Goal: Complete application form: Complete application form

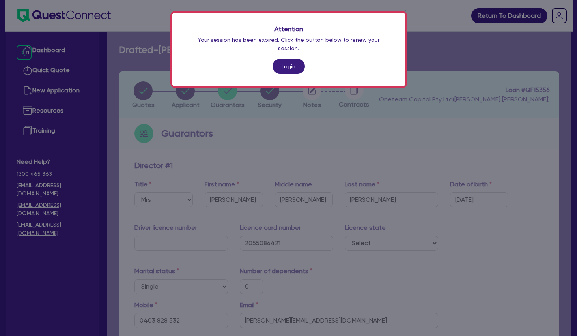
select select "MRS"
select select "[GEOGRAPHIC_DATA]"
select select "SINGLE"
select select "CASH"
select select "OTHER"
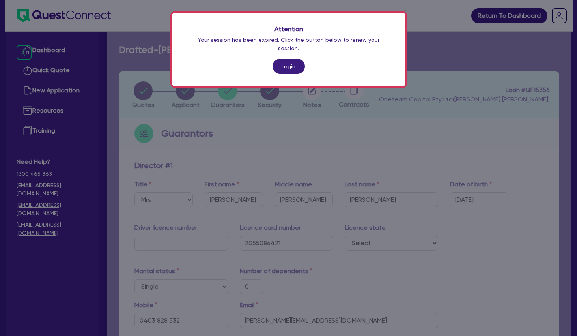
select select "HOUSEHOLD_PERSONAL"
select select "CREDIT_CARD"
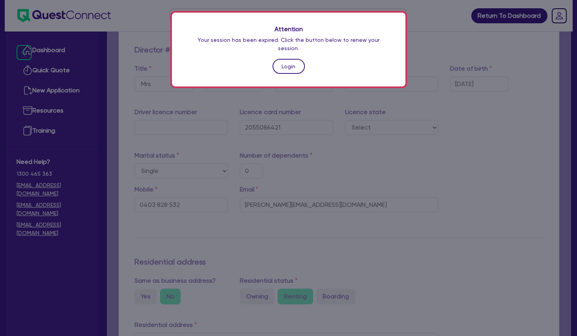
click at [291, 59] on link "Login" at bounding box center [288, 66] width 32 height 15
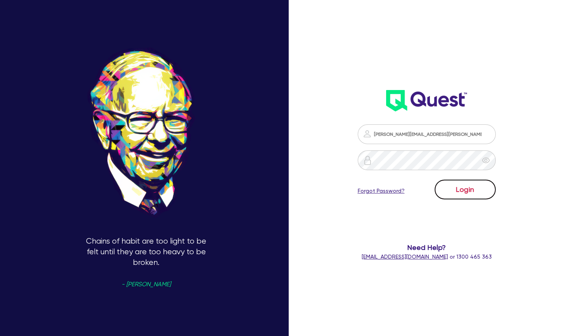
click at [471, 190] on button "Login" at bounding box center [465, 189] width 61 height 20
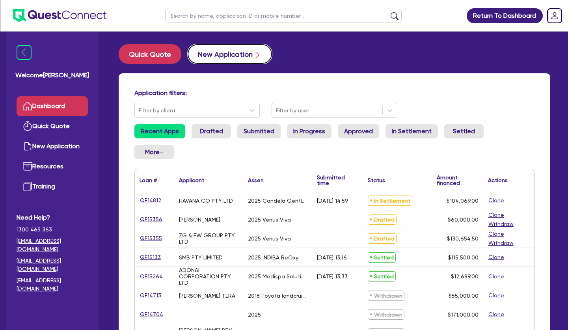
click at [220, 55] on button "New Application" at bounding box center [230, 54] width 84 height 20
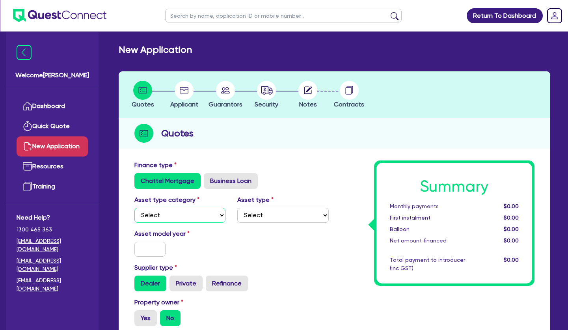
click at [134, 208] on select "Select Cars and light trucks Primary assets Secondary assets Tertiary assets" at bounding box center [179, 215] width 91 height 15
select select "TERTIARY_ASSETS"
click option "Tertiary assets" at bounding box center [0, 0] width 0 height 0
drag, startPoint x: 286, startPoint y: 224, endPoint x: 282, endPoint y: 218, distance: 7.7
click at [286, 224] on div "Asset type category Select Cars and light trucks Primary assets Secondary asset…" at bounding box center [232, 212] width 206 height 34
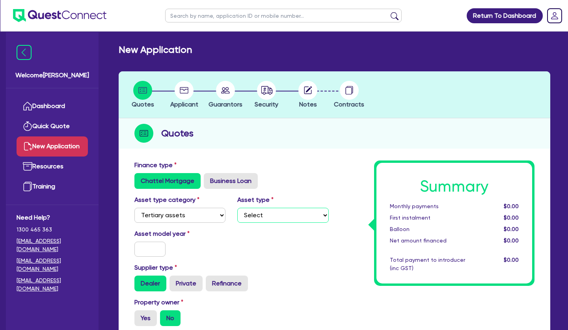
click at [237, 208] on select "Select Beauty equipment IT equipment IT software Watercraft Other" at bounding box center [282, 215] width 91 height 15
select select "BEAUTY_EQUIPMENT"
click option "Beauty equipment" at bounding box center [0, 0] width 0 height 0
click at [156, 252] on input "text" at bounding box center [149, 249] width 31 height 15
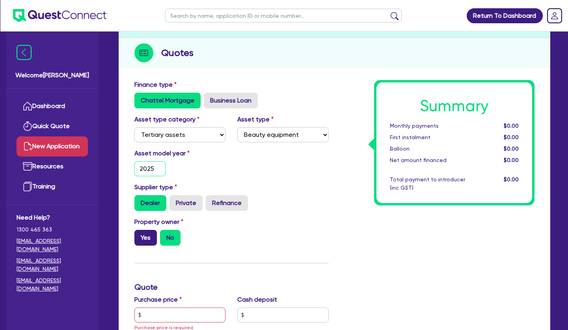
type input "2025"
click at [152, 241] on label "Yes" at bounding box center [145, 238] width 22 height 16
click at [140, 235] on input "Yes" at bounding box center [136, 232] width 5 height 5
radio input "true"
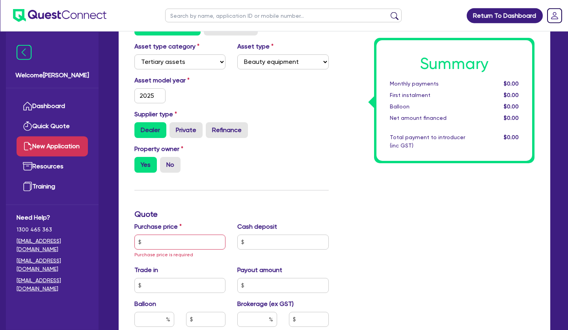
scroll to position [201, 0]
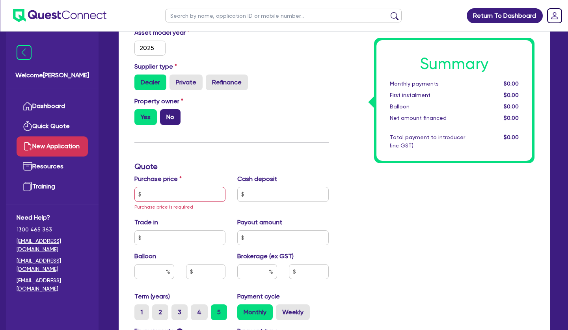
click at [170, 112] on label "No" at bounding box center [170, 117] width 21 height 16
click at [165, 112] on input "No" at bounding box center [162, 111] width 5 height 5
radio input "true"
click at [167, 196] on input "text" at bounding box center [179, 194] width 91 height 15
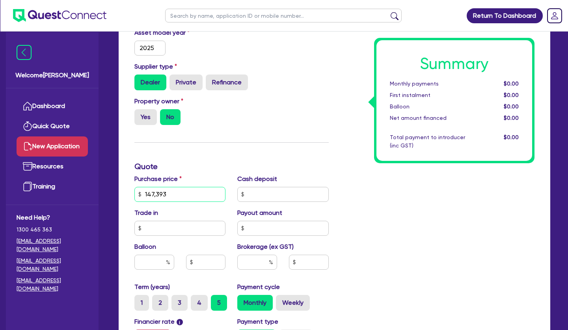
type input "147,393"
click at [258, 155] on div "Finance type Chattel Mortgage Business Loan Asset type category Select Cars and…" at bounding box center [232, 194] width 206 height 470
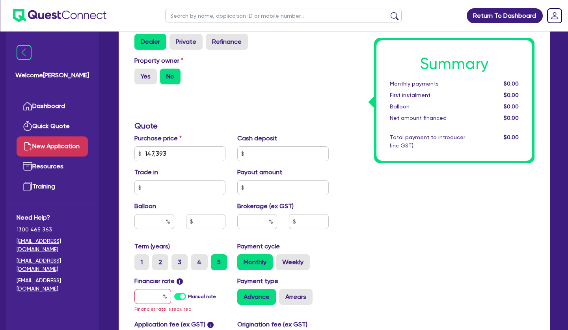
scroll to position [282, 0]
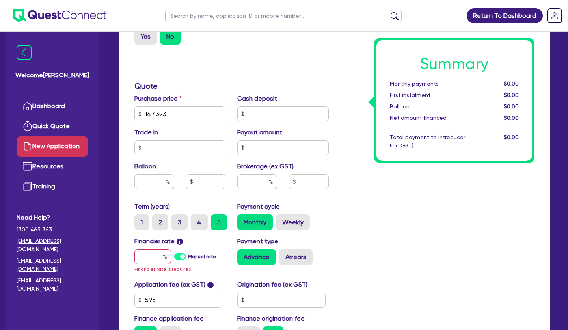
click at [164, 258] on div at bounding box center [152, 256] width 37 height 15
click at [160, 256] on input "text" at bounding box center [152, 256] width 37 height 15
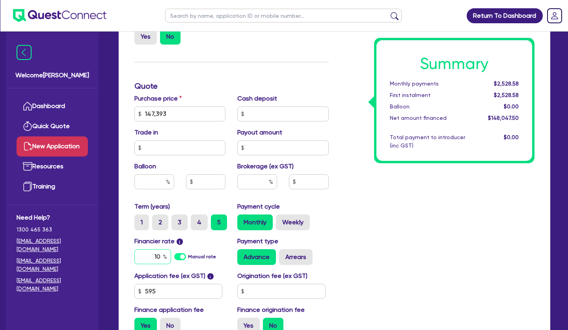
type input "10"
click at [268, 185] on input "text" at bounding box center [257, 181] width 40 height 15
type input "4"
type input "5,921.9"
click at [350, 194] on div "Summary Monthly payments $3,119.58 First instalment $3,119.58 Balloon $0.00 Net…" at bounding box center [438, 109] width 206 height 461
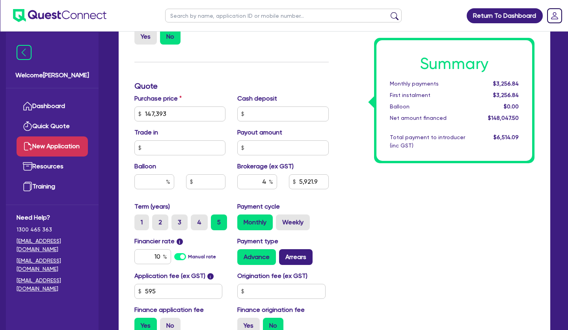
click at [306, 251] on label "Arrears" at bounding box center [296, 257] width 34 height 16
click at [284, 251] on input "Arrears" at bounding box center [281, 251] width 5 height 5
radio input "true"
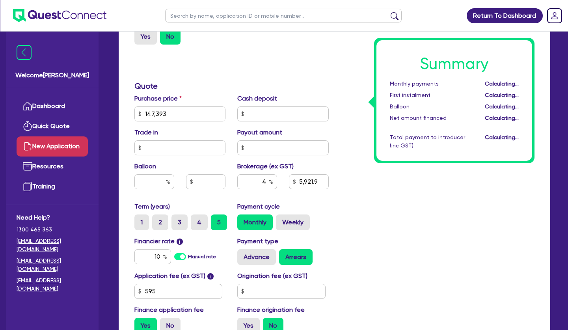
type input "5,921.9"
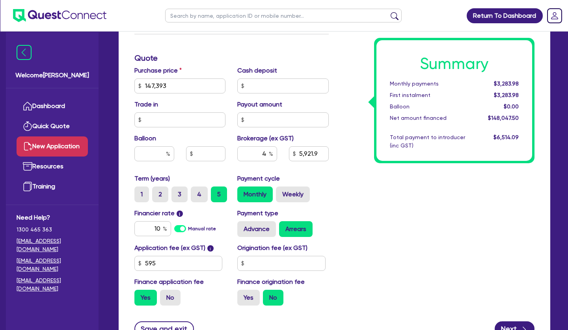
scroll to position [322, 0]
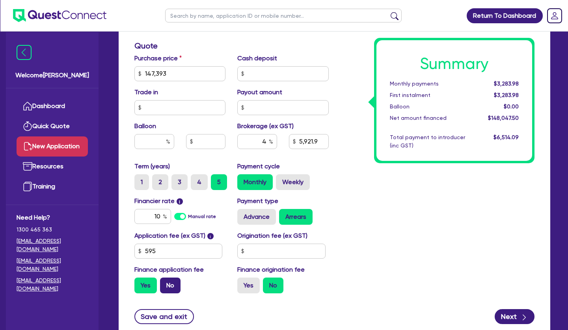
click at [172, 286] on label "No" at bounding box center [170, 286] width 21 height 16
click at [165, 283] on input "No" at bounding box center [162, 280] width 5 height 5
radio input "true"
click at [441, 245] on div "Summary Monthly payments $3,269.46 First instalment i $3,923.96 Balloon $0.00 N…" at bounding box center [438, 69] width 206 height 461
click at [516, 314] on button "Next" at bounding box center [515, 316] width 40 height 15
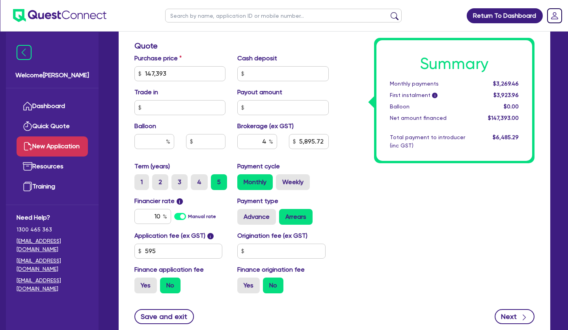
type input "5,895.72"
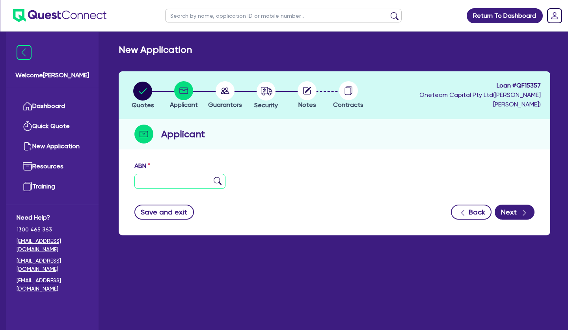
click at [212, 177] on input "text" at bounding box center [179, 181] width 91 height 15
paste input "39 680 975 964"
type input "39 680 975 964"
type input "HAUS OF LASER GREENACRE PTY LTD"
select select "COMPANY"
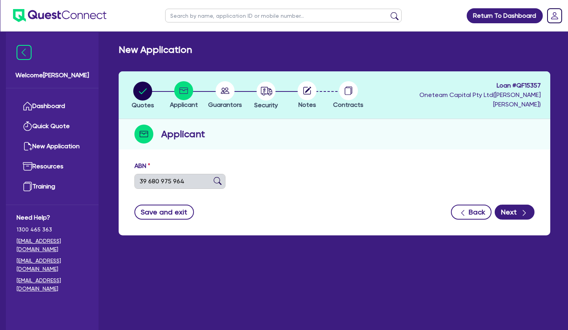
type input "23/09/2024"
type input "01/02/2025"
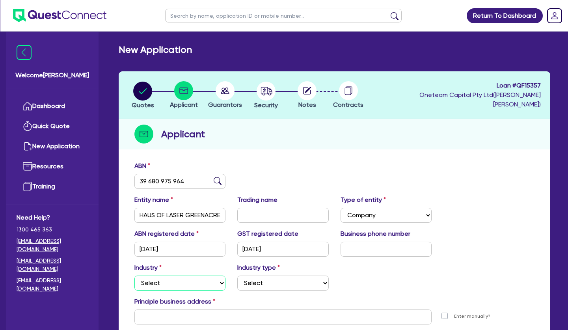
click at [134, 276] on select "Select Accomodation & Food Services Administrative & Support Services Agricultu…" at bounding box center [179, 283] width 91 height 15
select select "HEALTH_BEAUTY"
click option "Health & Beauty" at bounding box center [0, 0] width 0 height 0
click at [237, 276] on select "Select Chiropractic, Osteopathic Services Cosmetics Supplies Day Spas, Health R…" at bounding box center [282, 283] width 91 height 15
select select "HAIR_BEAUTY_SALONS"
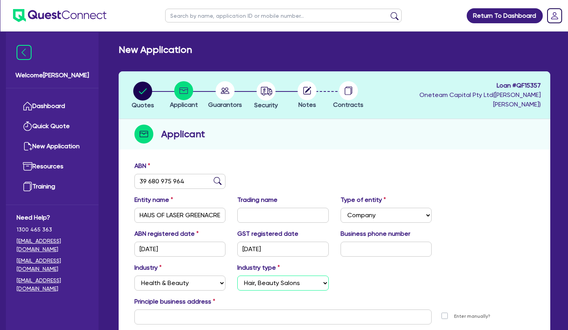
click option "Hair, Beauty Salons" at bounding box center [0, 0] width 0 height 0
click at [357, 248] on input "text" at bounding box center [386, 249] width 91 height 15
type input "04 3458 8810"
click at [474, 248] on div "ABN registered date 23/09/2024 GST registered date 01/02/2025 Business phone nu…" at bounding box center [335, 246] width 412 height 34
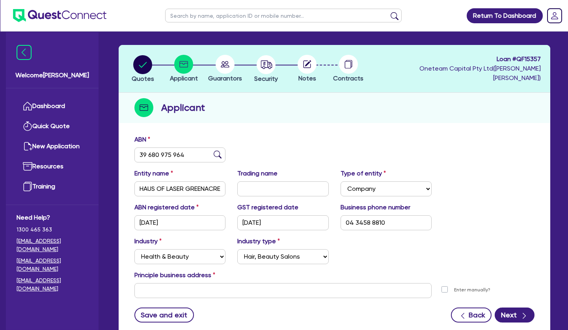
scroll to position [40, 0]
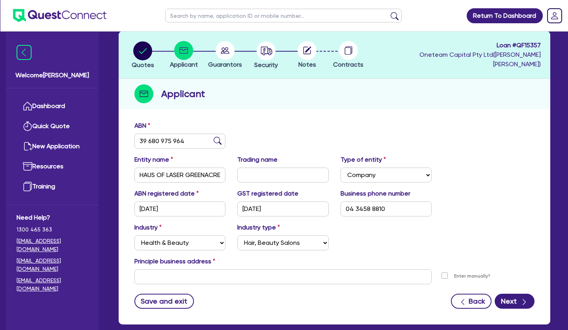
click at [336, 114] on div "Quotes Applicant Guarantors Security Notes Contracts Loan # QF15357 Oneteam Cap…" at bounding box center [335, 177] width 432 height 293
click at [270, 278] on input "text" at bounding box center [282, 276] width 297 height 15
paste input "2/126 Waterloo Rd, Greenacre NSW 2190"
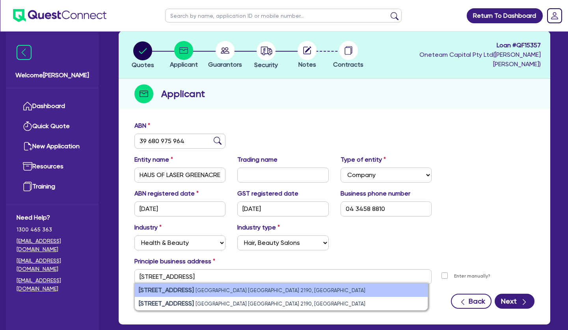
click at [190, 286] on li "2/126 Waterloo Rd Greenacre NSW 2190, Australia" at bounding box center [281, 290] width 293 height 13
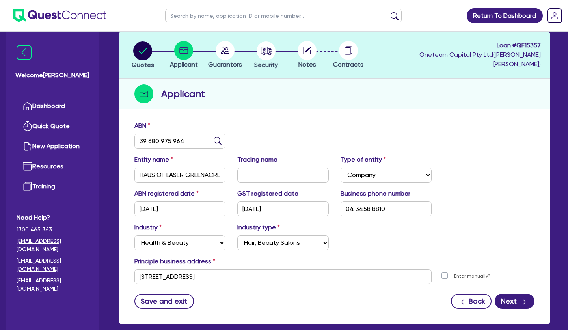
type input "2 126 Waterloo Rd Greenacre NSW 2190"
click at [514, 297] on button "Next" at bounding box center [515, 301] width 40 height 15
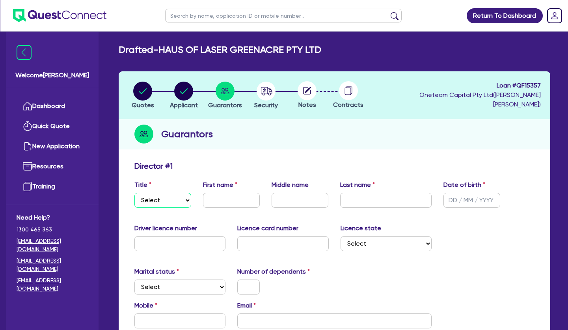
click at [134, 193] on select "Select Mr Mrs Ms Miss Dr" at bounding box center [162, 200] width 57 height 15
select select "MRS"
click option "Mrs" at bounding box center [0, 0] width 0 height 0
click at [220, 204] on input "text" at bounding box center [231, 200] width 57 height 15
type input "Evananga"
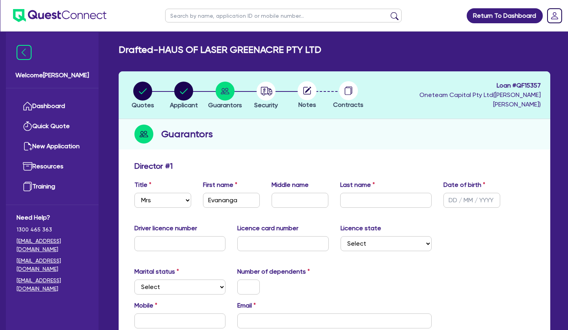
click at [372, 201] on input "text" at bounding box center [385, 200] width 91 height 15
type input "Namsiolius"
click at [438, 141] on div "Guarantors" at bounding box center [335, 134] width 432 height 30
click at [463, 195] on input "text" at bounding box center [472, 200] width 57 height 15
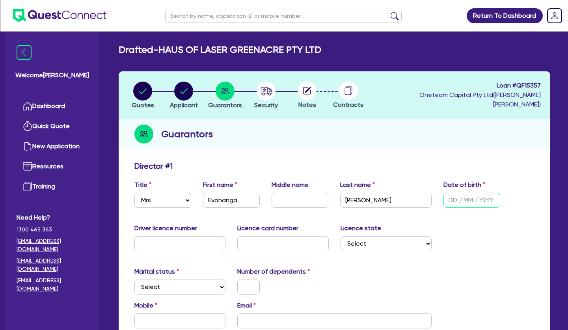
type input "0 / /"
type input "11/11/1996"
click at [341, 236] on select "Select NSW VIC QLD TAS ACT SA NT WA" at bounding box center [386, 243] width 91 height 15
select select "[GEOGRAPHIC_DATA]"
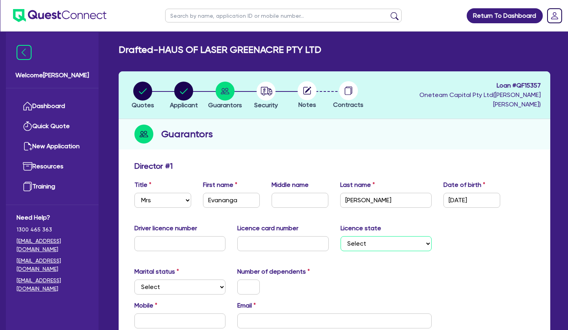
click option "[GEOGRAPHIC_DATA]" at bounding box center [0, 0] width 0 height 0
click at [134, 280] on select "Select Single Married De Facto / Partner" at bounding box center [179, 287] width 91 height 15
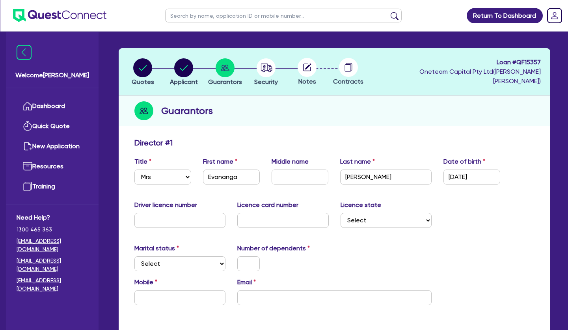
scroll to position [40, 0]
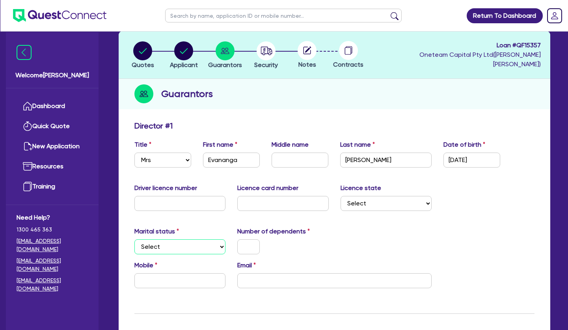
click at [134, 239] on select "Select Single Married De Facto / Partner" at bounding box center [179, 246] width 91 height 15
click at [323, 261] on div "Email" at bounding box center [334, 275] width 206 height 28
click at [214, 281] on input "text" at bounding box center [179, 280] width 91 height 15
type input "0434 588 810"
click at [349, 238] on div "Marital status Select Single Married De Facto / Partner Number of dependents" at bounding box center [335, 244] width 412 height 34
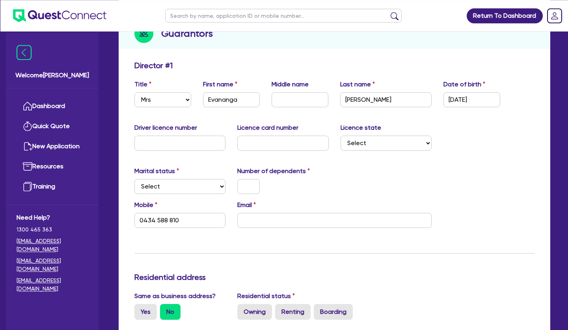
scroll to position [121, 0]
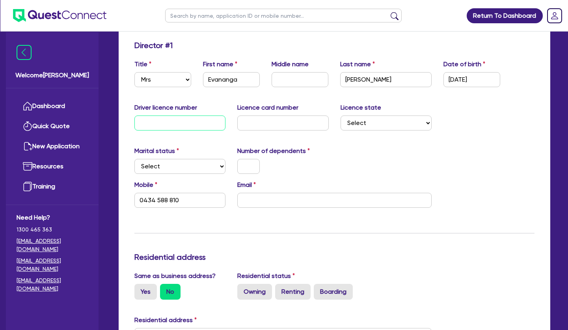
click at [192, 125] on input "text" at bounding box center [179, 123] width 91 height 15
click at [134, 159] on select "Select Single Married De Facto / Partner" at bounding box center [179, 166] width 91 height 15
select select "DE_FACTO"
click option "De Facto / Partner" at bounding box center [0, 0] width 0 height 0
type input "0434 588 810"
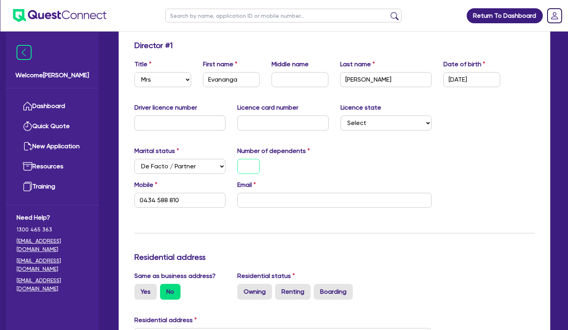
click at [248, 165] on input "text" at bounding box center [248, 166] width 22 height 15
type input "3"
type input "0434 588 810"
type input "3"
click at [349, 169] on div "Marital status Select Single Married De Facto / Partner Number of dependents 3" at bounding box center [335, 163] width 412 height 34
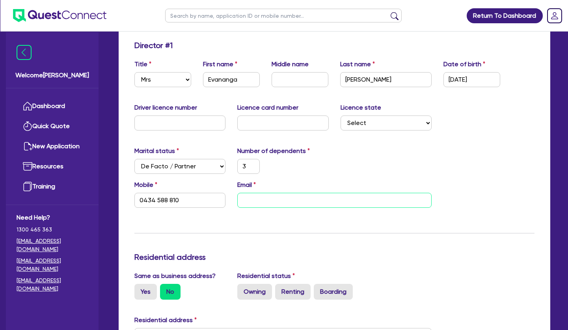
click at [276, 197] on input "email" at bounding box center [334, 200] width 194 height 15
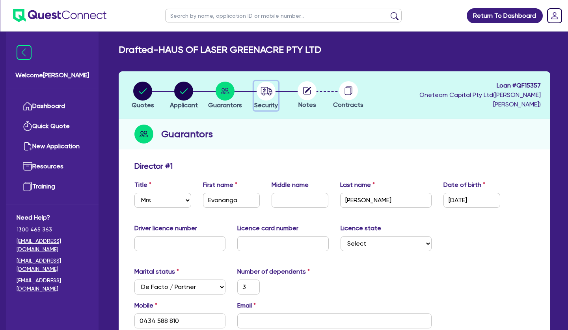
click at [259, 94] on circle "button" at bounding box center [266, 91] width 19 height 19
select select "TERTIARY_ASSETS"
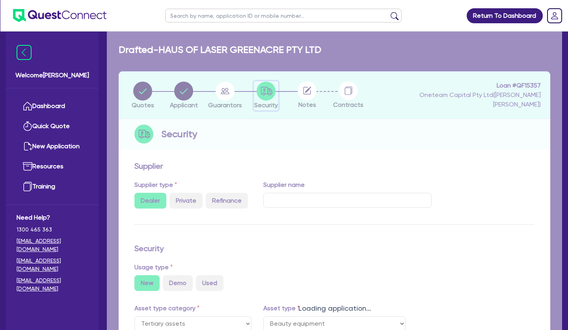
select select "BEAUTY_EQUIPMENT"
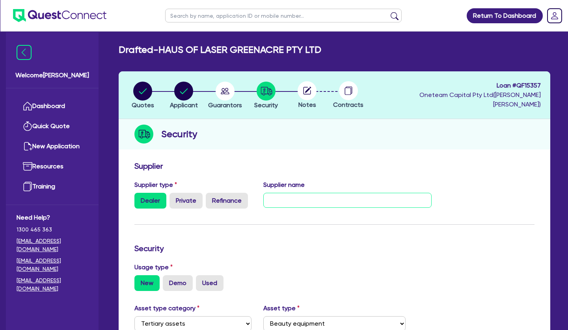
click at [288, 199] on input "text" at bounding box center [347, 200] width 168 height 15
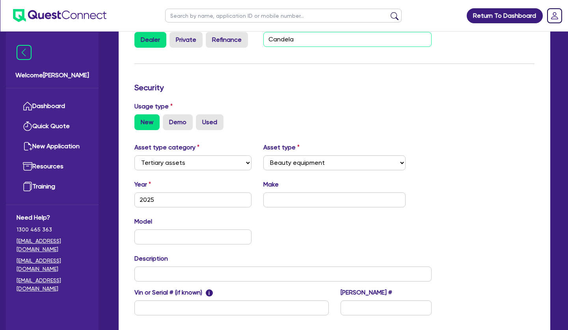
type input "Candela"
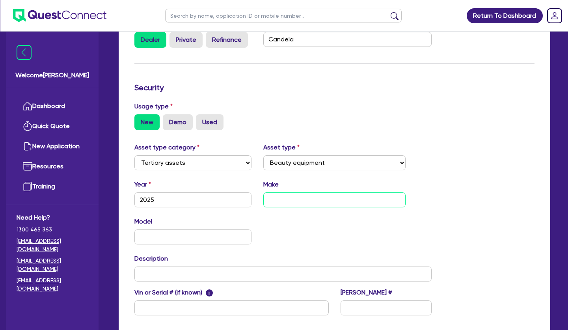
click at [305, 207] on input "text" at bounding box center [334, 199] width 143 height 15
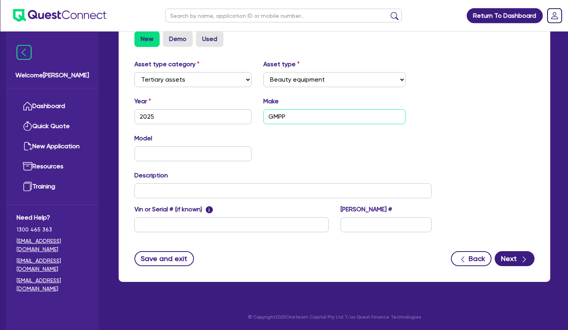
scroll to position [259, 0]
type input "GMPP"
click at [510, 258] on button "Next" at bounding box center [515, 258] width 40 height 15
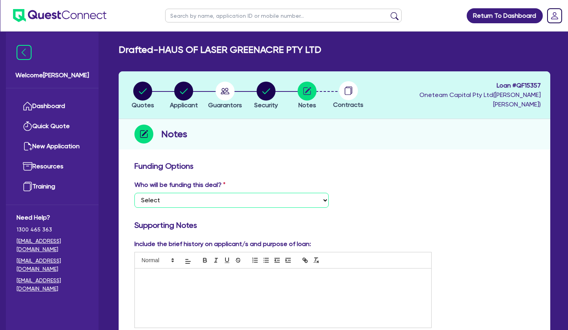
click at [134, 193] on select "Select I want Quest to fund 100% I will fund 100% I will co-fund with Quest Oth…" at bounding box center [231, 200] width 194 height 15
select select "Other"
click option "Other - I am referring this deal in" at bounding box center [0, 0] width 0 height 0
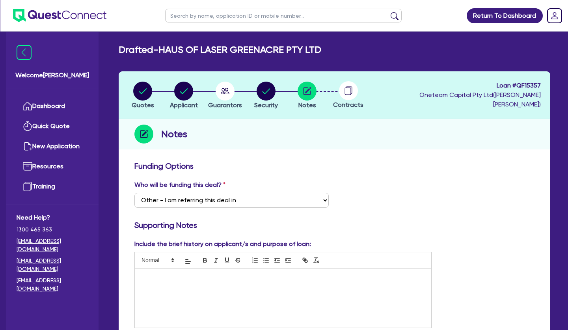
click at [186, 278] on p at bounding box center [283, 276] width 285 height 7
click at [266, 90] on circle "button" at bounding box center [266, 91] width 19 height 19
select select "TERTIARY_ASSETS"
select select "BEAUTY_EQUIPMENT"
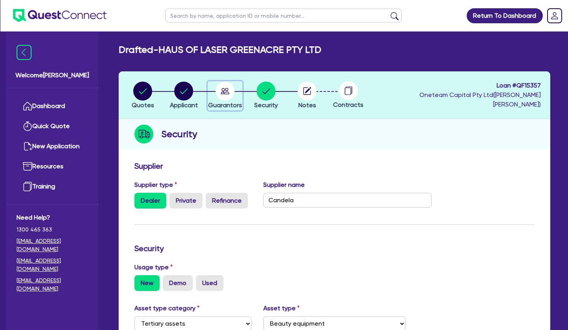
drag, startPoint x: 228, startPoint y: 94, endPoint x: 231, endPoint y: 100, distance: 6.6
click at [228, 94] on circle "button" at bounding box center [225, 91] width 19 height 19
select select "MRS"
select select "[GEOGRAPHIC_DATA]"
select select "DE_FACTO"
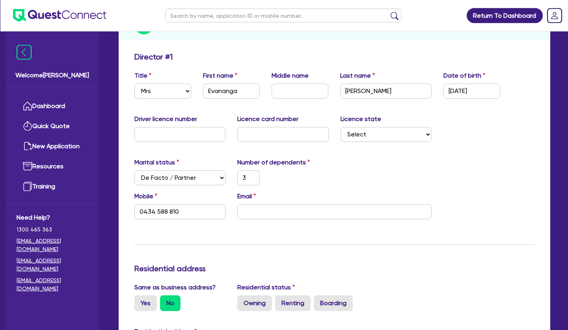
scroll to position [121, 0]
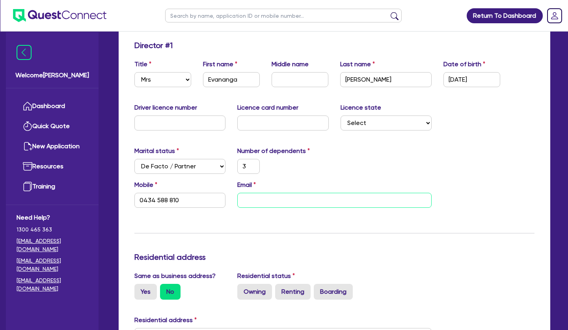
click at [248, 202] on input "email" at bounding box center [334, 200] width 194 height 15
type input "3"
type input "0434 588 810"
type input "e"
type input "3"
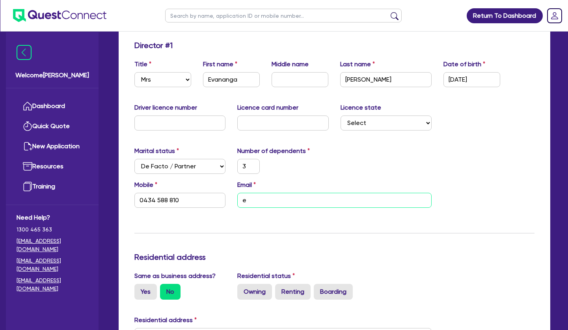
type input "0434 588 810"
type input "ev"
type input "3"
type input "0434 588 810"
type input "eva"
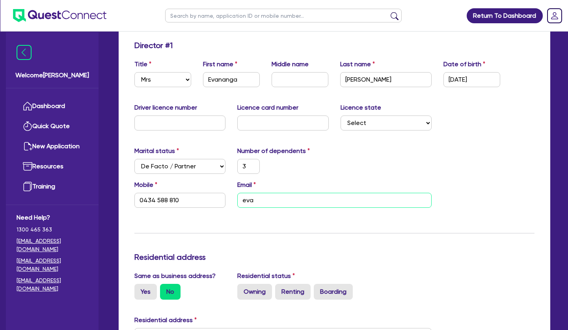
type input "3"
type input "0434 588 810"
type input "evan"
type input "3"
type input "0434 588 810"
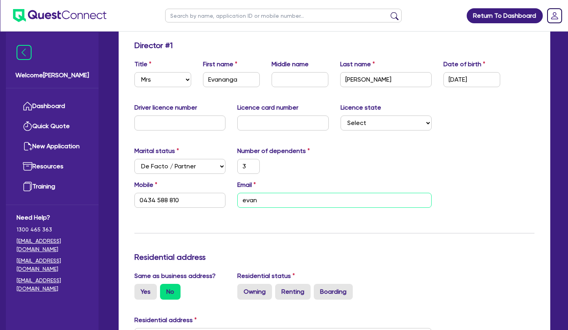
type input "evang"
type input "3"
type input "0434 588 810"
type input "evange"
type input "3"
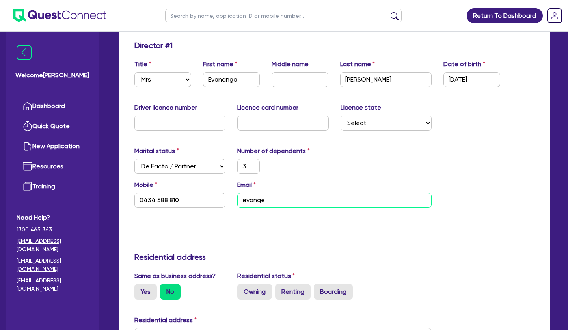
type input "0434 588 810"
type input "evangel"
type input "3"
type input "0434 588 810"
type input "evangeli"
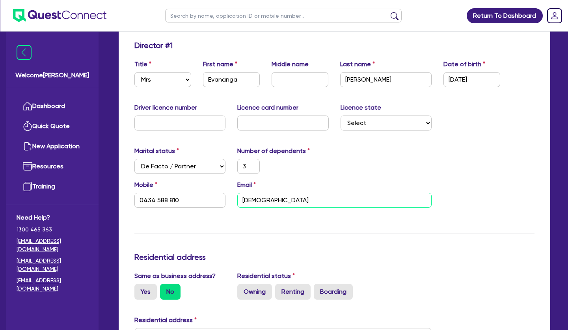
type input "3"
type input "0434 588 810"
type input "evangelia"
type input "3"
type input "0434 588 810"
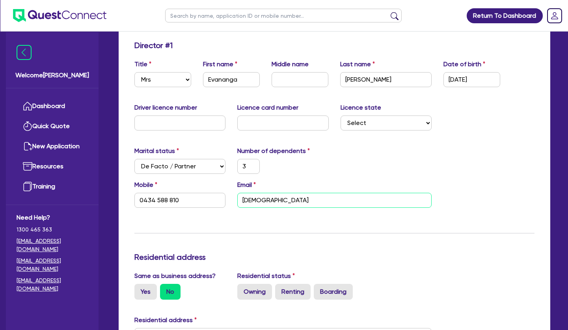
type input "evangelia""
type input "3"
type input "0434 588 810"
type input "evangelia"h"
type input "3"
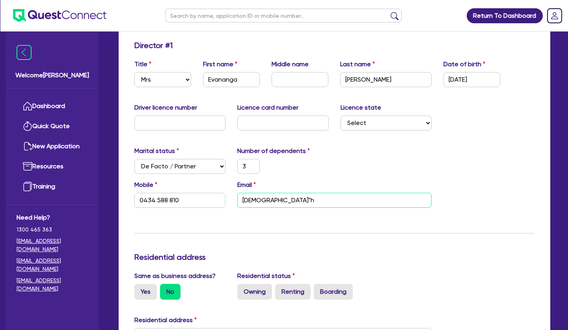
type input "0434 588 810"
type input "evangelia"ha"
type input "3"
type input "0434 588 810"
type input "evangelia"hau"
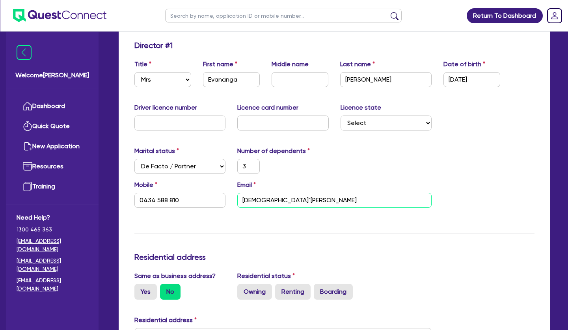
type input "3"
type input "0434 588 810"
type input "evangelia"haus"
type input "3"
type input "0434 588 810"
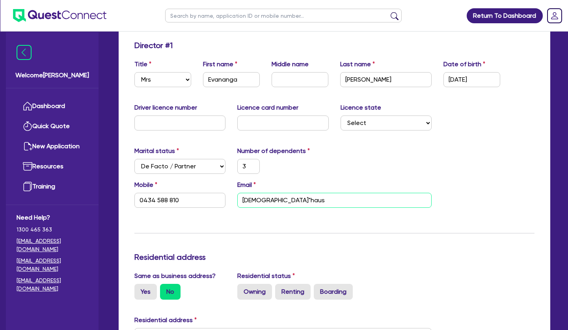
type input "evangelia"hauso"
type input "3"
type input "0434 588 810"
type input "evangelia"hausof"
type input "3"
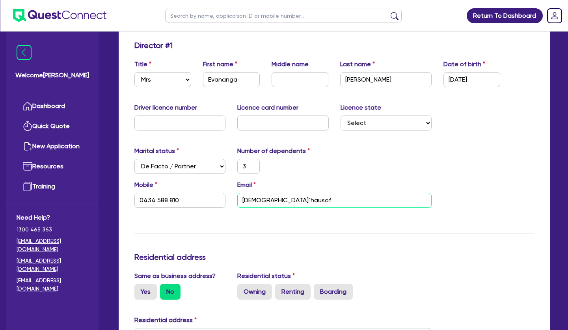
type input "0434 588 810"
type input "evangelia"hausofl"
type input "3"
type input "0434 588 810"
type input "evangelia"hausofla"
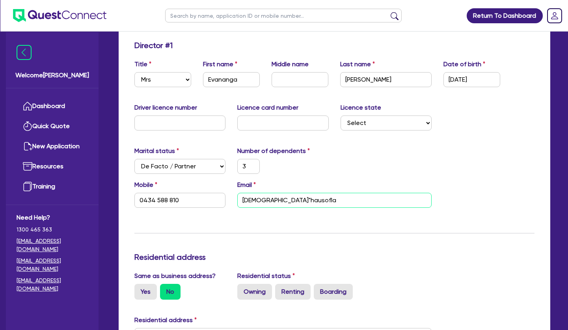
type input "3"
type input "0434 588 810"
type input "evangelia"hausoflas"
type input "3"
type input "0434 588 810"
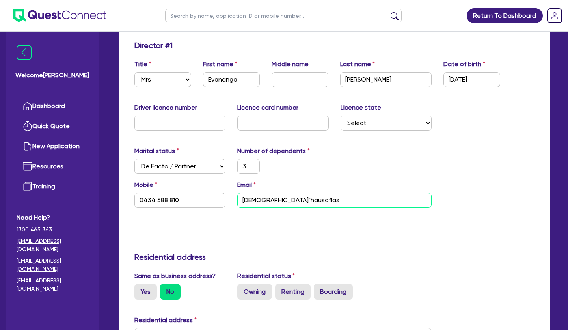
type input "evangelia"hausoflase"
type input "3"
type input "0434 588 810"
type input "evangelia"hausoflaser"
type input "3"
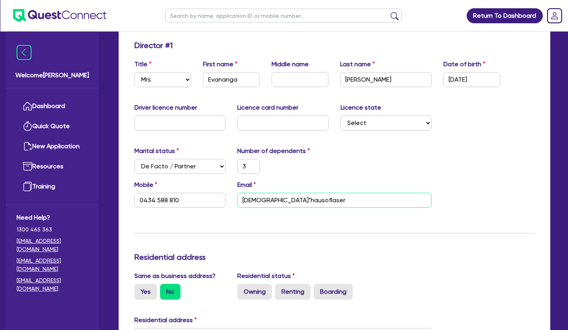
type input "0434 588 810"
type input "evangelia"hausoflasers"
type input "3"
type input "0434 588 810"
type input "evangelia"hausoflasersy"
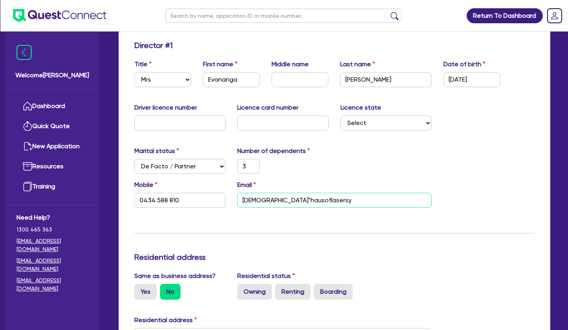
type input "3"
type input "0434 588 810"
type input "evangelia"hausoflasersyd"
type input "3"
type input "0434 588 810"
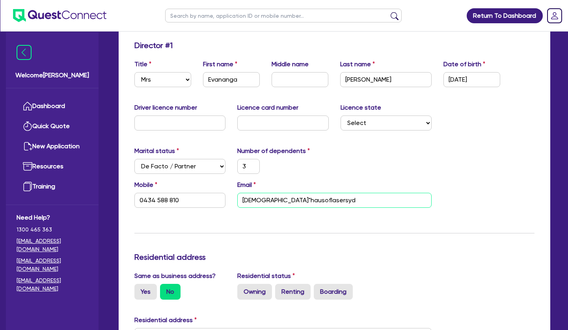
type input "evangelia"hausoflasersydn"
type input "3"
type input "0434 588 810"
type input "evangelia"hausoflasersydne"
type input "3"
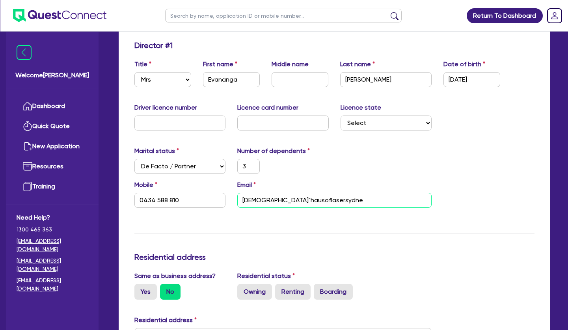
type input "0434 588 810"
type input "evangelia"hausoflasersydney"
type input "3"
type input "0434 588 810"
type input "evangelia"hausoflasersydney."
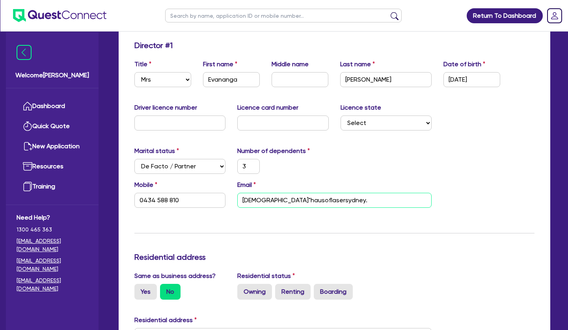
type input "3"
type input "0434 588 810"
type input "evangelia"hausoflasersydney.c"
type input "3"
type input "0434 588 810"
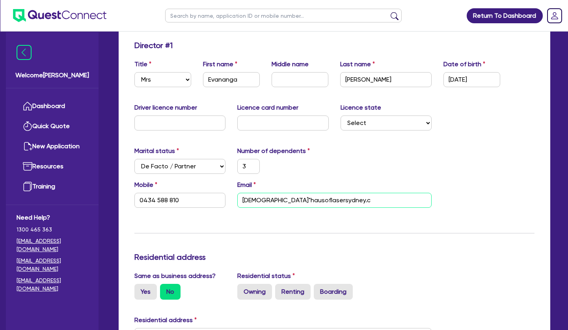
type input "evangelia"hausoflasersydney.co"
type input "3"
type input "0434 588 810"
type input "evangelia"hausoflasersydney.com"
type input "3"
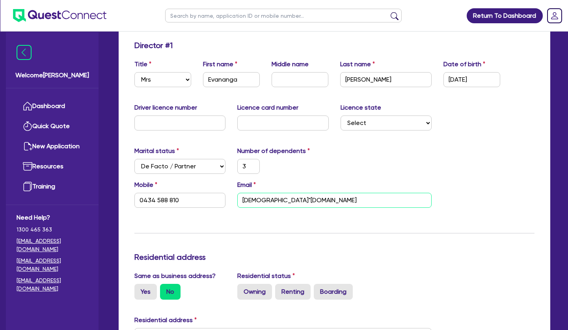
type input "0434 588 810"
type input "evangelia"hausoflasersydney.com."
type input "3"
type input "0434 588 810"
type input "evangelia"hausoflasersydney.com.a"
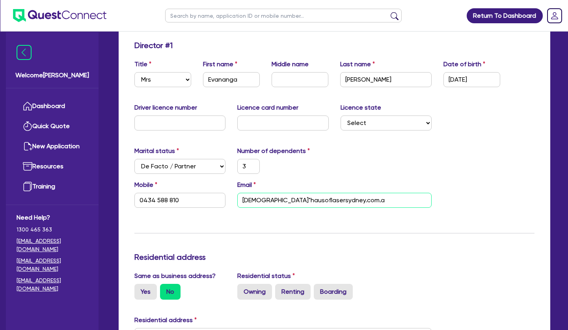
type input "3"
type input "0434 588 810"
type input "evangelia"hausoflasersydney.com.au"
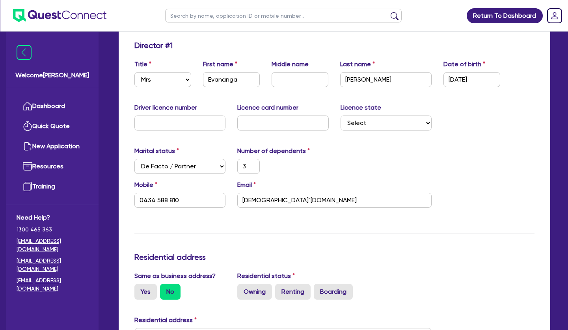
click at [339, 168] on div "Marital status Select Single Married De Facto / Partner Number of dependents 3" at bounding box center [335, 163] width 412 height 34
click at [366, 160] on div "Marital status Select Single Married De Facto / Partner Number of dependents 3" at bounding box center [335, 163] width 412 height 34
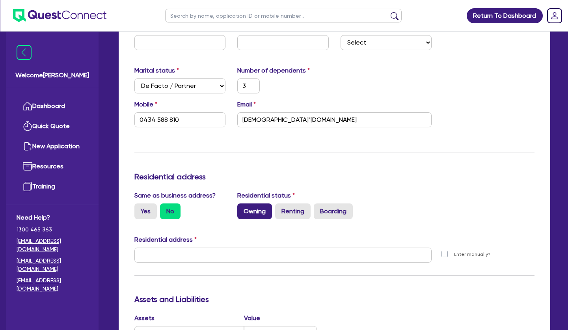
click at [258, 209] on label "Owning" at bounding box center [254, 211] width 35 height 16
click at [243, 209] on input "Owning" at bounding box center [239, 205] width 5 height 5
radio input "true"
type input "3"
type input "0434 588 810"
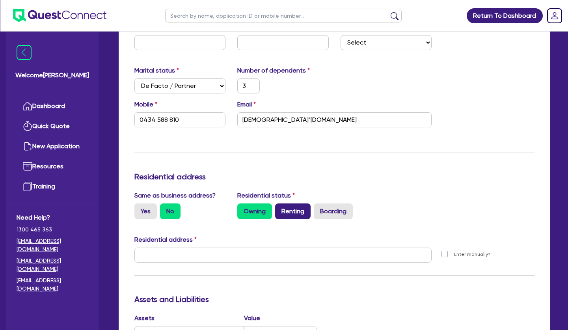
click at [297, 213] on label "Renting" at bounding box center [292, 211] width 35 height 16
click at [280, 209] on input "Renting" at bounding box center [277, 205] width 5 height 5
radio input "true"
type input "3"
type input "0434 588 810"
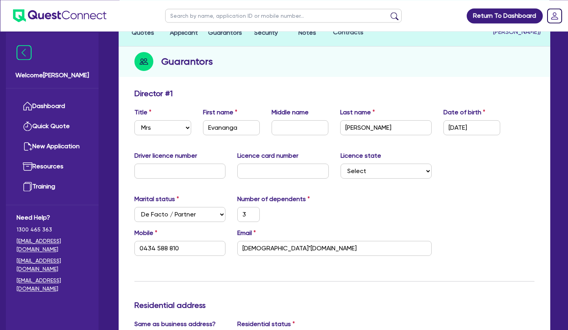
scroll to position [40, 0]
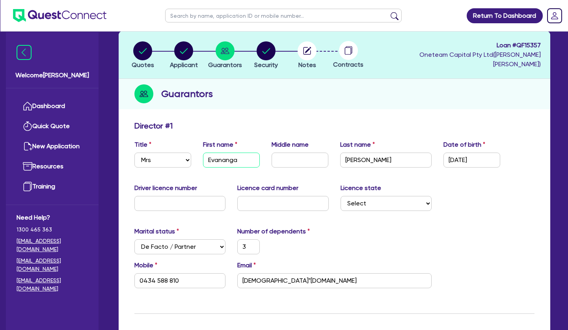
drag, startPoint x: 243, startPoint y: 159, endPoint x: 193, endPoint y: 159, distance: 50.1
click at [203, 159] on input "Evananga" at bounding box center [231, 160] width 57 height 15
click at [272, 281] on input "evangelia"hausoflasersydney.com.au" at bounding box center [334, 280] width 194 height 15
type input "3"
type input "0434 588 810"
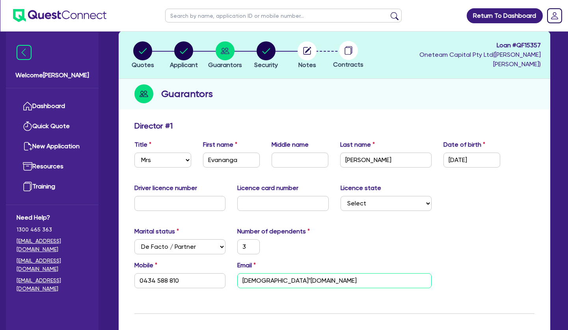
type input "evangeliahausoflasersydney.com.au"
type input "3"
type input "0434 588 810"
type input "evangelia"hausoflasersydney.com.au"
type input "3"
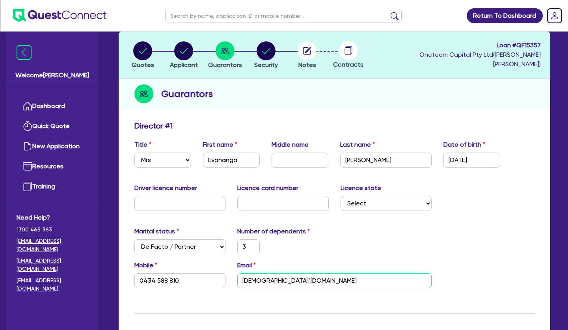
type input "0434 588 810"
type input "evangeliahausoflasersydney.com.au"
type input "3"
type input "0434 588 810"
type input "evangelia@hausoflasersydney.com.au"
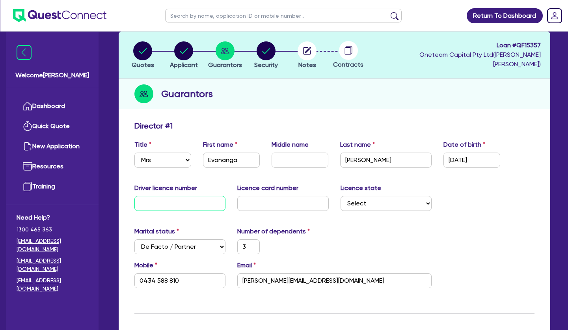
click at [204, 205] on input "text" at bounding box center [179, 203] width 91 height 15
type input "2"
type input "3"
type input "0434 588 810"
type input "21"
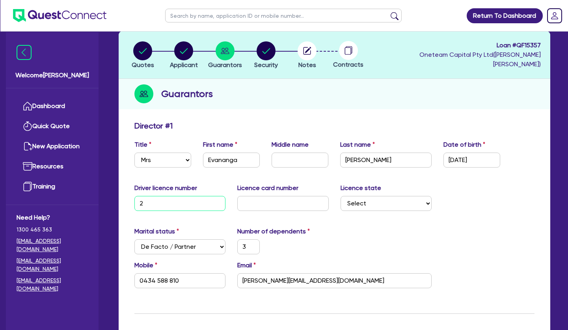
type input "3"
type input "0434 588 810"
type input "210"
type input "3"
type input "0434 588 810"
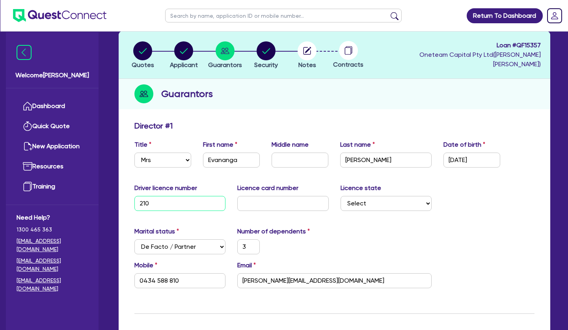
type input "2104"
type input "3"
type input "0434 588 810"
type input "21045"
type input "3"
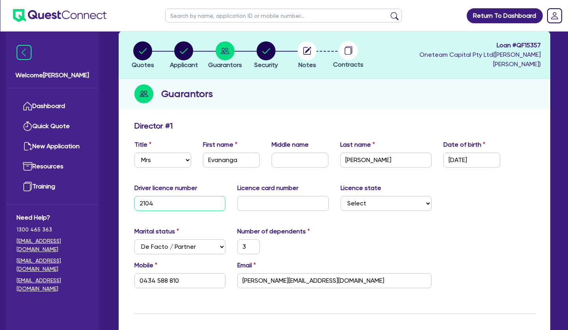
type input "0434 588 810"
type input "210457"
type input "3"
type input "0434 588 810"
type input "2104578"
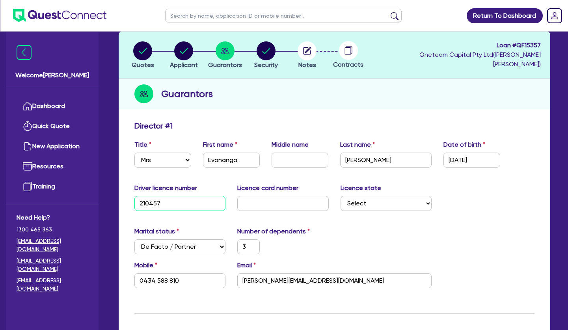
type input "3"
type input "0434 588 810"
type input "21045783"
type input "3"
type input "0434 588 810"
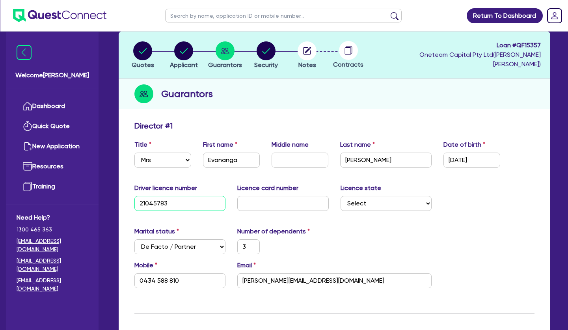
type input "21045783"
click at [292, 204] on input "text" at bounding box center [282, 203] width 91 height 15
type input "2"
type input "3"
type input "0434 588 810"
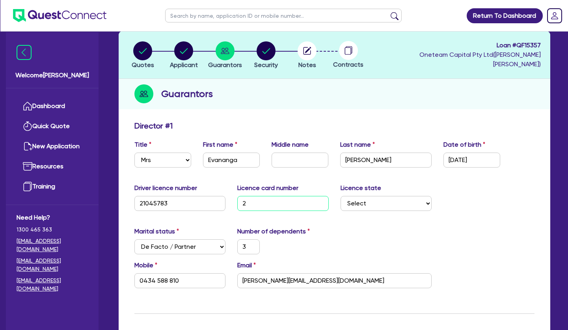
type input "20"
type input "3"
type input "0434 588 810"
type input "205"
type input "3"
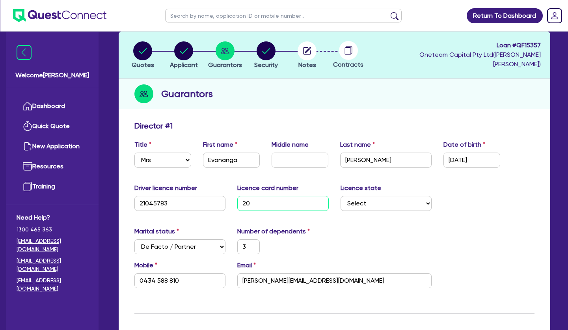
type input "0434 588 810"
type input "2054"
click at [448, 245] on div "Marital status Select Single Married De Facto / Partner Number of dependents 3" at bounding box center [335, 244] width 412 height 34
drag, startPoint x: 483, startPoint y: 160, endPoint x: 426, endPoint y: 157, distance: 57.7
click at [444, 157] on input "11/11/1996" at bounding box center [472, 160] width 57 height 15
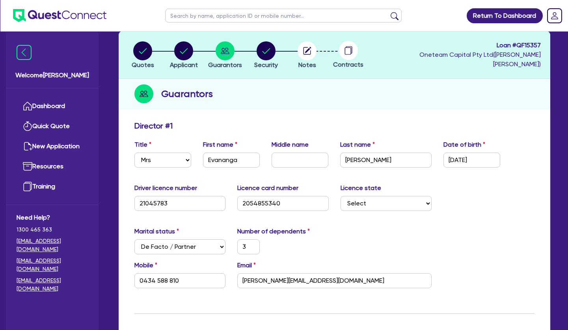
click at [436, 213] on div "Driver licence number 21045783 Licence card number 2054855340 Licence state Sel…" at bounding box center [335, 200] width 412 height 34
click at [250, 159] on input "Evananga" at bounding box center [231, 160] width 57 height 15
drag, startPoint x: 218, startPoint y: 157, endPoint x: 181, endPoint y: 153, distance: 36.9
click at [203, 153] on input "Evananga" at bounding box center [231, 160] width 57 height 15
click at [298, 155] on input "text" at bounding box center [300, 160] width 57 height 15
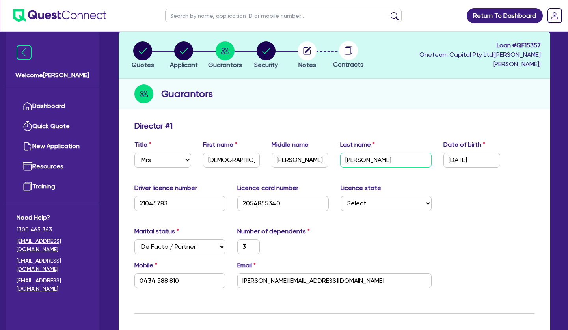
drag, startPoint x: 392, startPoint y: 157, endPoint x: 316, endPoint y: 151, distance: 76.7
click at [340, 154] on input "Namsiolius" at bounding box center [385, 160] width 91 height 15
click at [390, 258] on div "Marital status Select Single Married De Facto / Partner Number of dependents 3" at bounding box center [335, 244] width 412 height 34
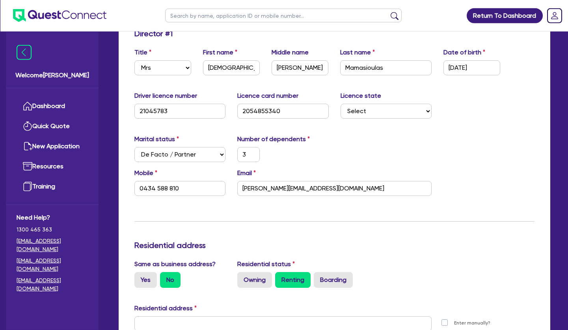
scroll to position [201, 0]
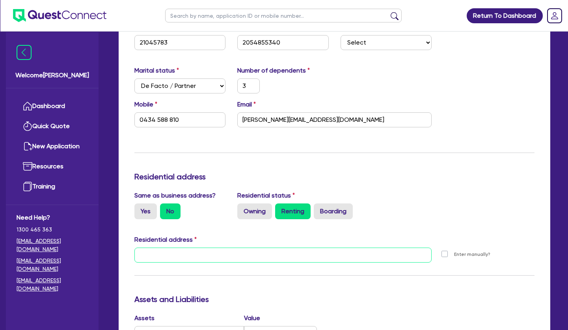
click at [276, 250] on input "text" at bounding box center [282, 255] width 297 height 15
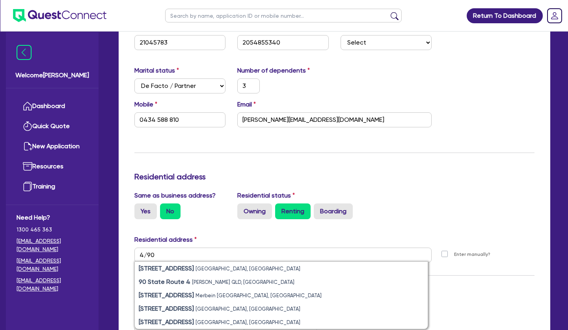
click at [430, 209] on div "Owning Renting Boarding" at bounding box center [334, 211] width 194 height 16
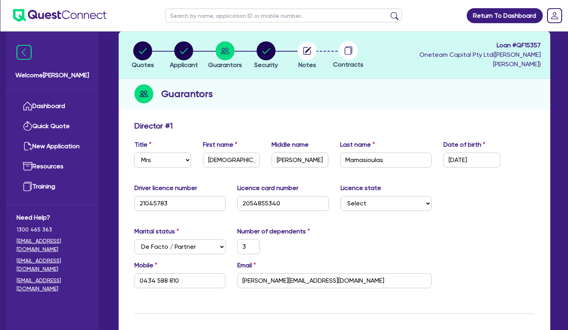
scroll to position [0, 0]
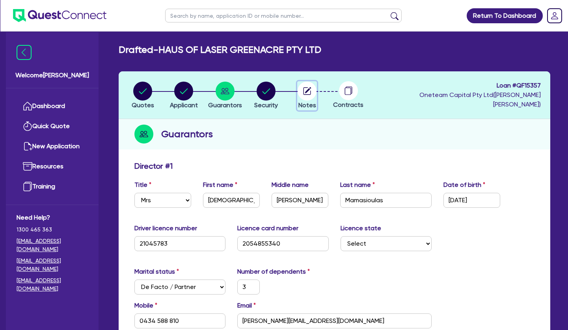
click at [314, 90] on circle "button" at bounding box center [307, 91] width 19 height 19
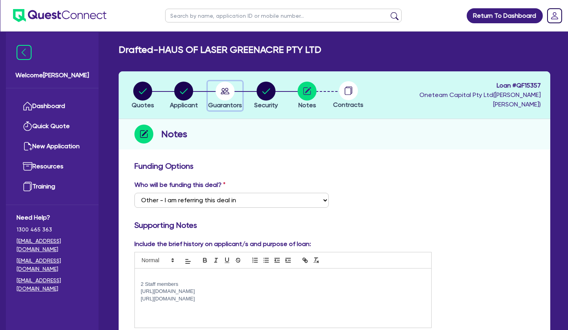
click at [224, 91] on circle "button" at bounding box center [225, 91] width 19 height 19
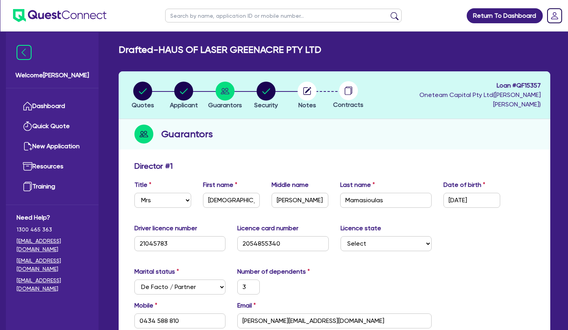
drag, startPoint x: 358, startPoint y: 135, endPoint x: 358, endPoint y: 123, distance: 11.8
click at [358, 129] on div "Guarantors" at bounding box center [335, 134] width 432 height 30
click at [309, 143] on div "Guarantors" at bounding box center [335, 134] width 432 height 30
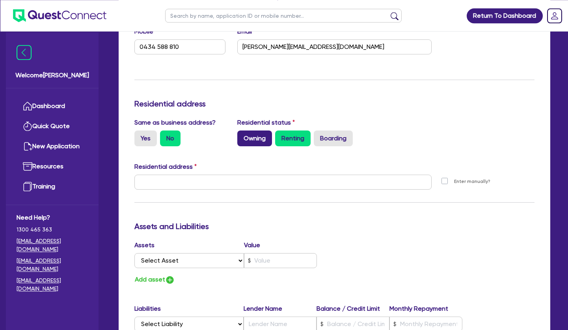
scroll to position [282, 0]
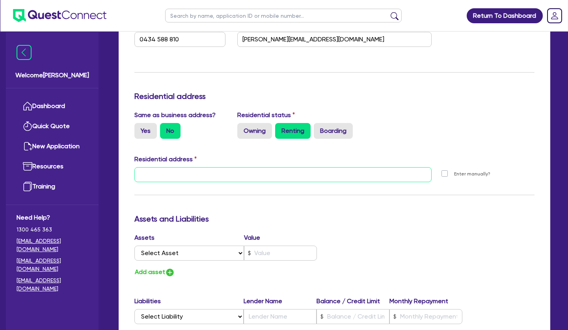
click at [211, 176] on input "text" at bounding box center [282, 174] width 297 height 15
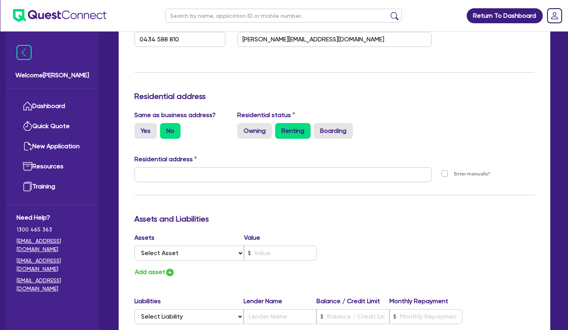
click at [385, 264] on div "Assets Value Select Asset Cash Property Investment property Vehicle Truck Trail…" at bounding box center [335, 255] width 412 height 45
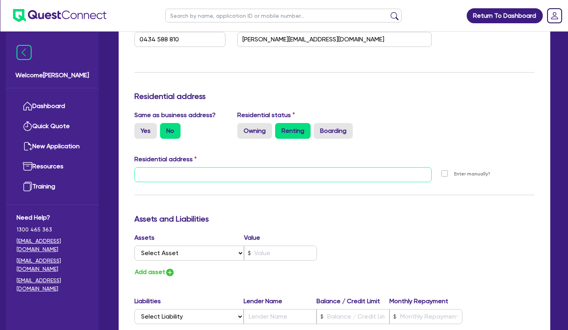
click at [236, 174] on input "text" at bounding box center [282, 174] width 297 height 15
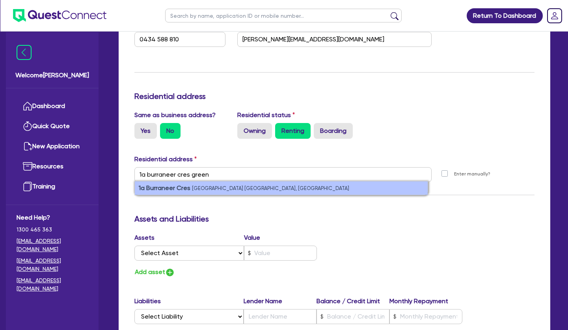
click at [231, 189] on small "Greenacre NSW, Australia" at bounding box center [270, 188] width 157 height 6
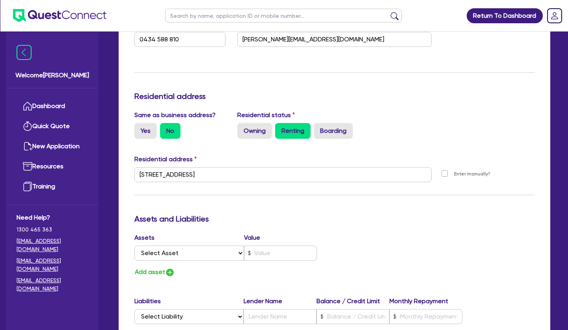
click at [290, 199] on div "Update residential status for Director #1 Boarding is only acceptable when the …" at bounding box center [334, 171] width 400 height 583
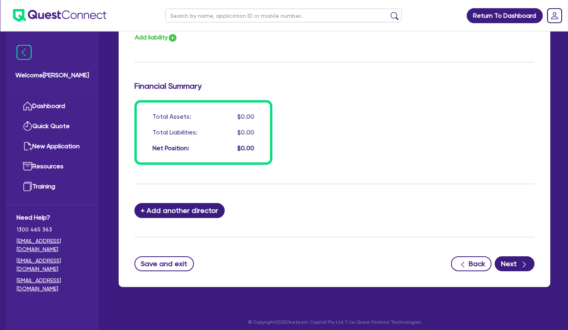
scroll to position [584, 0]
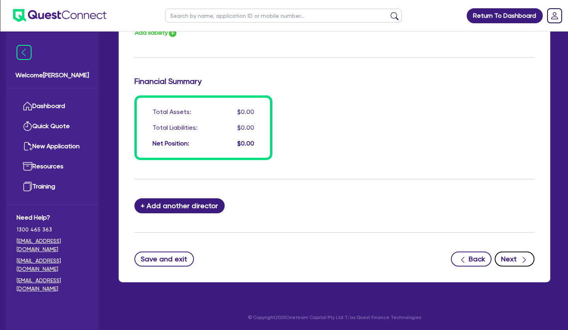
click at [504, 261] on button "Next" at bounding box center [515, 259] width 40 height 15
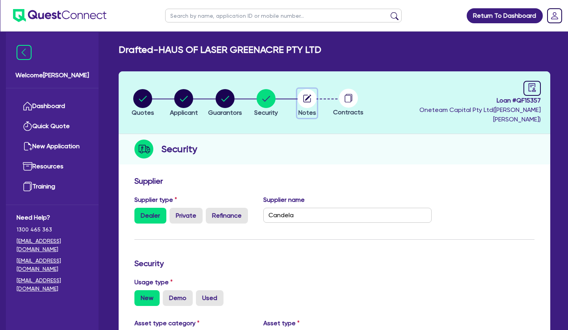
click at [310, 90] on circle "button" at bounding box center [307, 98] width 19 height 19
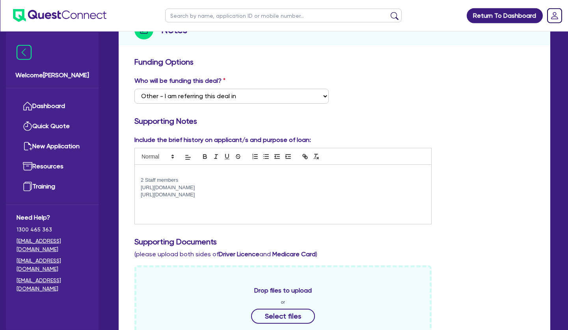
scroll to position [161, 0]
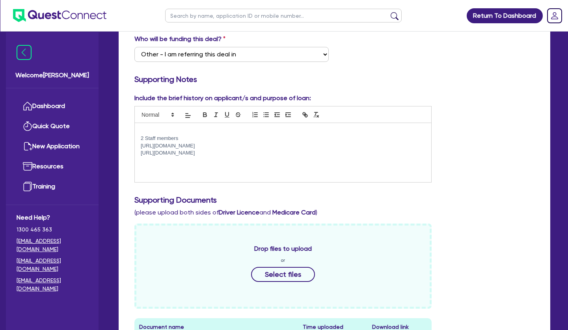
click at [259, 154] on div "2 Staff members https://www.instagram.com/hausoflasersydney/?hl=en https://www.…" at bounding box center [283, 152] width 297 height 59
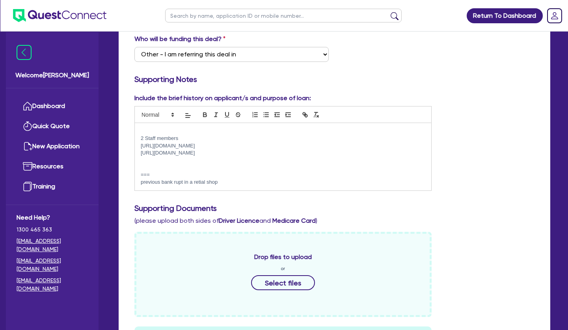
click at [174, 179] on p "previous bank rupt in a retial shop" at bounding box center [283, 182] width 285 height 7
click at [198, 179] on p "previous bankrupt in a retial shop" at bounding box center [283, 182] width 285 height 7
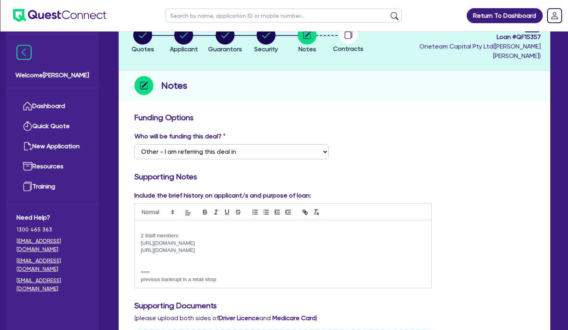
scroll to position [0, 0]
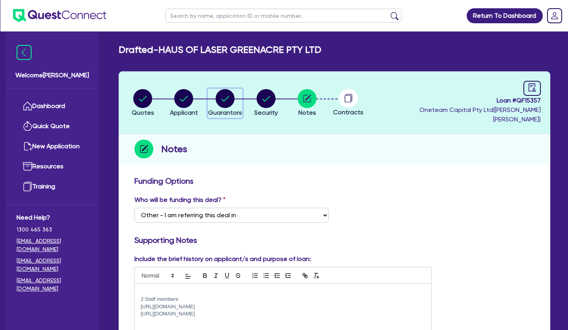
click at [224, 98] on circle "button" at bounding box center [225, 98] width 19 height 19
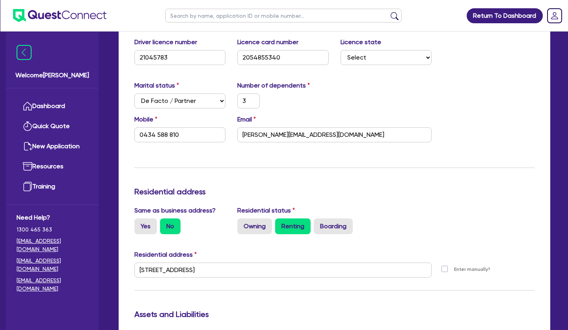
scroll to position [362, 0]
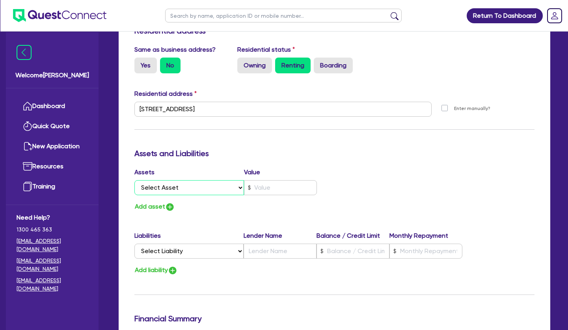
click at [134, 180] on select "Select Asset Cash Property Investment property Vehicle Truck Trailer Equipment …" at bounding box center [189, 187] width 110 height 15
click option "Vehicle" at bounding box center [0, 0] width 0 height 0
click at [134, 244] on select "Select Liability Credit card Mortgage Investment property loan Vehicle loan Tru…" at bounding box center [188, 251] width 109 height 15
click option "Vehicle loan" at bounding box center [0, 0] width 0 height 0
click at [289, 244] on input "text" at bounding box center [280, 251] width 73 height 15
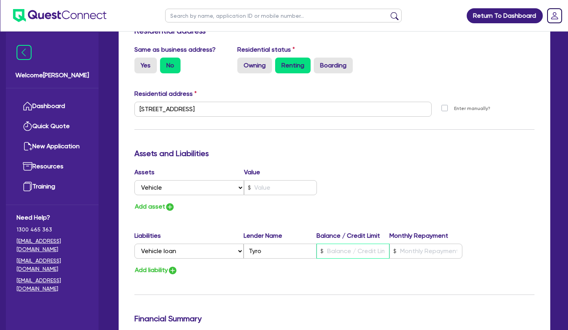
click at [364, 244] on input "text" at bounding box center [353, 251] width 73 height 15
click at [356, 246] on input "text" at bounding box center [353, 251] width 73 height 15
click at [426, 244] on input "text" at bounding box center [426, 251] width 73 height 15
click at [488, 178] on div "Assets Value Select Asset Cash Property Investment property Vehicle Truck Trail…" at bounding box center [335, 190] width 412 height 45
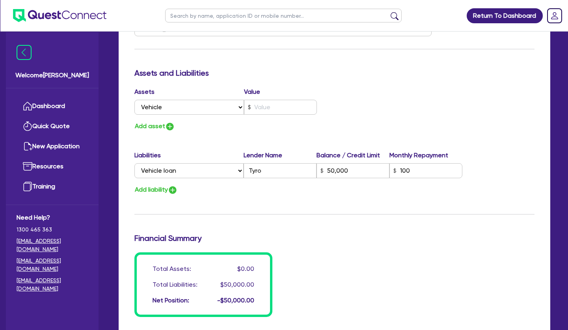
click at [245, 121] on div "Add asset" at bounding box center [232, 126] width 206 height 11
click at [431, 118] on div "Assets Value Select Asset Cash Property Investment property Vehicle Truck Trail…" at bounding box center [335, 109] width 412 height 45
click at [286, 100] on input "text" at bounding box center [280, 107] width 73 height 15
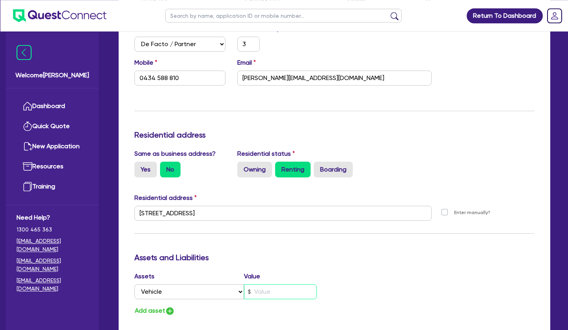
scroll to position [241, 0]
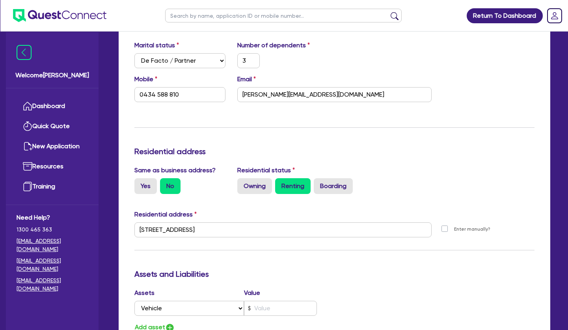
click at [250, 228] on div "1 Burraneer Cres Greenacre NSW 2190" at bounding box center [283, 232] width 309 height 21
drag, startPoint x: 254, startPoint y: 221, endPoint x: 96, endPoint y: 206, distance: 158.0
click at [134, 222] on input "1 Burraneer Cres Greenacre NSW 2190" at bounding box center [282, 229] width 297 height 15
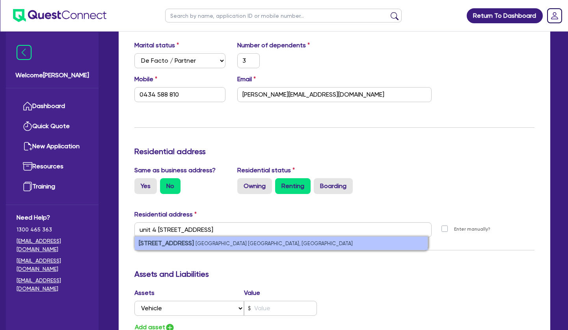
click at [188, 239] on strong "unit 4/90 Water St" at bounding box center [166, 242] width 55 height 7
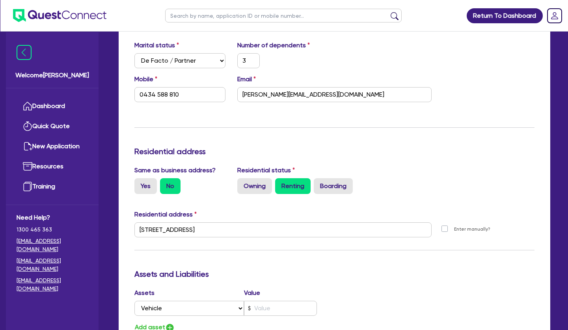
click at [267, 250] on div "Update residential status for Director #1 Boarding is only acceptable when the …" at bounding box center [334, 226] width 400 height 583
click at [360, 252] on div "Update residential status for Director #1 Boarding is only acceptable when the …" at bounding box center [334, 226] width 400 height 583
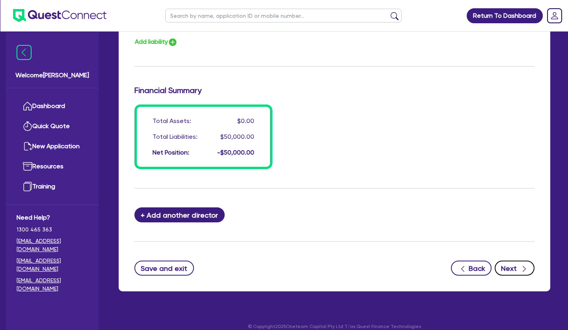
click at [511, 261] on button "Next" at bounding box center [515, 268] width 40 height 15
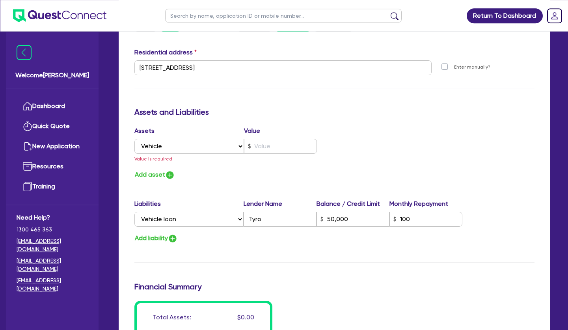
scroll to position [402, 0]
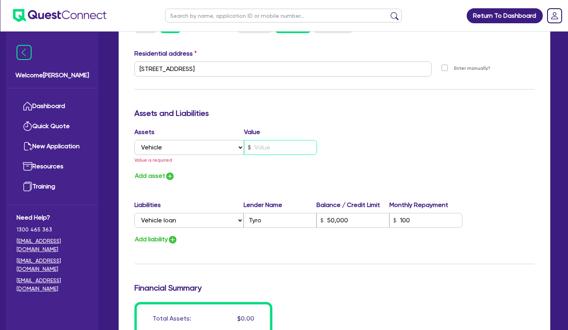
click at [264, 140] on input "text" at bounding box center [280, 147] width 73 height 15
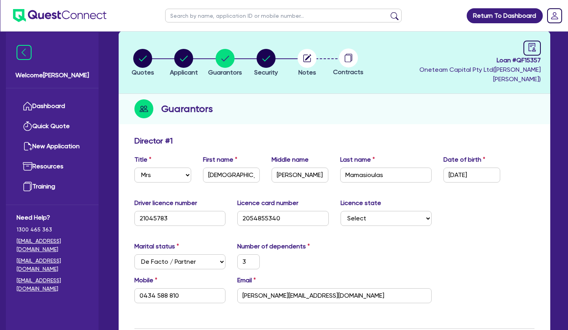
scroll to position [0, 0]
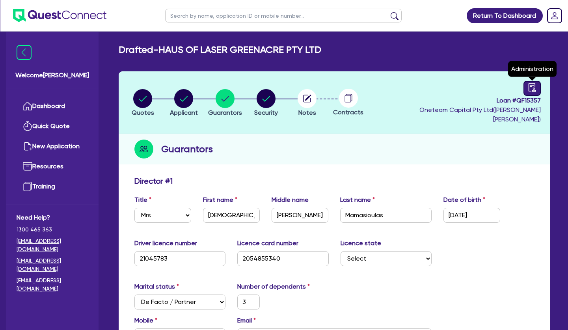
click at [538, 84] on link at bounding box center [532, 88] width 17 height 15
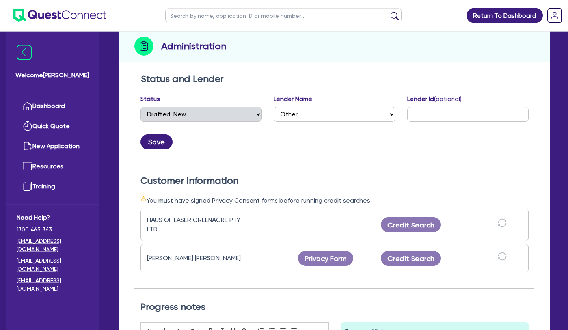
scroll to position [121, 0]
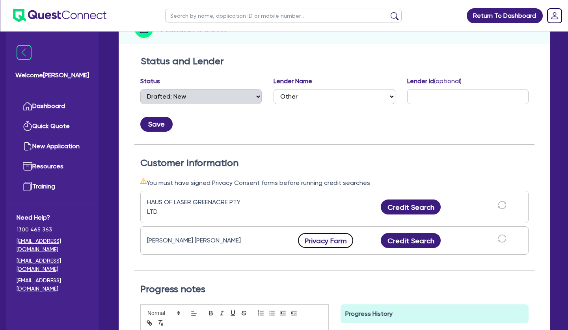
click at [329, 233] on button "Privacy Form" at bounding box center [325, 240] width 55 height 15
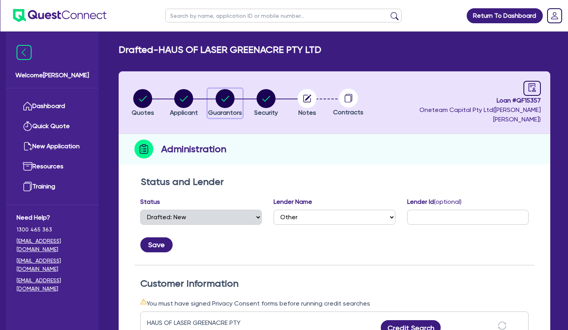
click at [228, 89] on circle "button" at bounding box center [225, 98] width 19 height 19
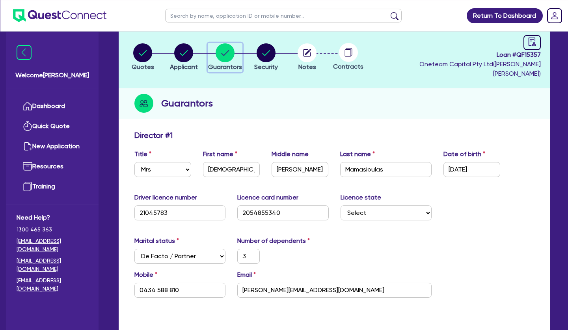
scroll to position [80, 0]
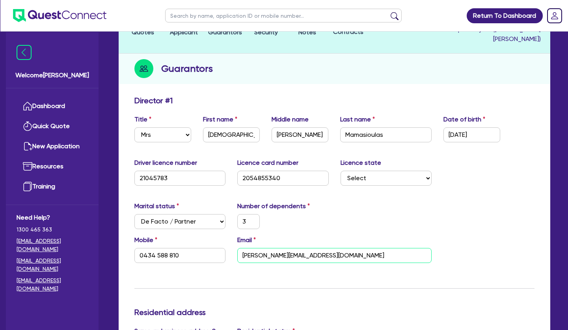
click at [287, 248] on input "evangelia@hausoflasersydney.com.au" at bounding box center [334, 255] width 194 height 15
click at [378, 224] on div "Marital status Select Single Married De Facto / Partner Number of dependents 3" at bounding box center [335, 219] width 412 height 34
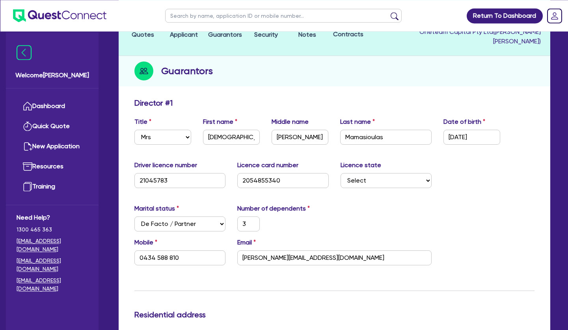
scroll to position [0, 0]
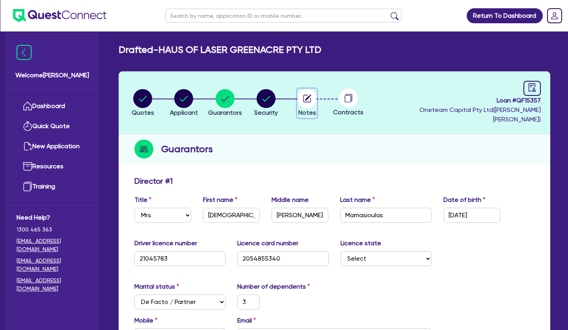
click at [315, 95] on circle "button" at bounding box center [307, 98] width 19 height 19
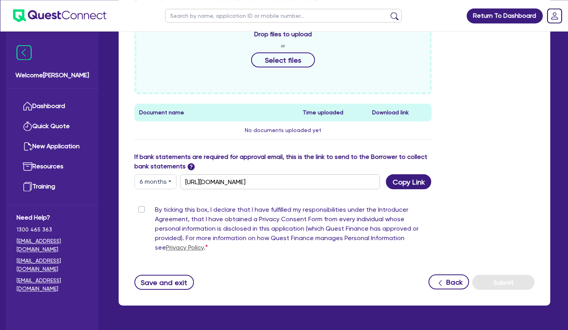
scroll to position [388, 0]
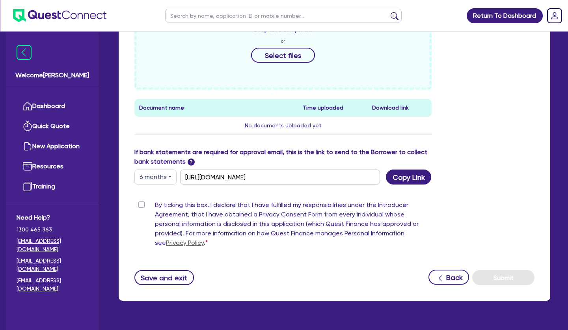
click at [152, 170] on button "6 months" at bounding box center [155, 177] width 42 height 15
click at [162, 217] on link "12 months" at bounding box center [166, 224] width 62 height 15
click at [155, 200] on label "By ticking this box, I declare that I have fulfilled my responsibilities under …" at bounding box center [293, 225] width 277 height 50
click at [141, 200] on input "By ticking this box, I declare that I have fulfilled my responsibilities under …" at bounding box center [137, 203] width 6 height 7
click at [416, 170] on button "Copy Link" at bounding box center [408, 177] width 45 height 15
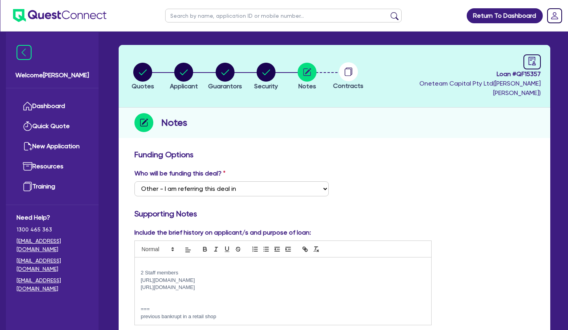
scroll to position [0, 0]
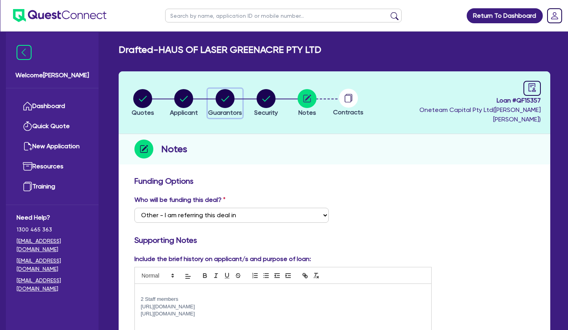
click at [226, 96] on icon "button" at bounding box center [225, 99] width 8 height 6
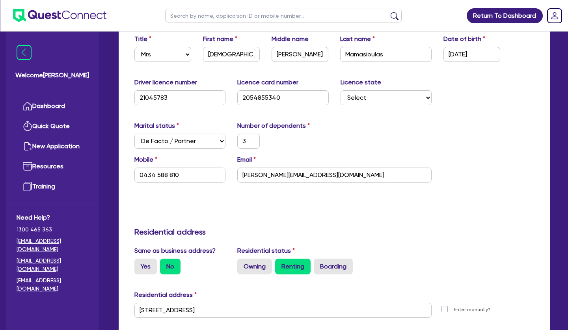
scroll to position [322, 0]
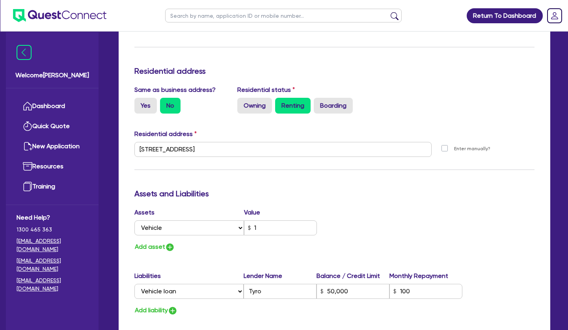
drag, startPoint x: 210, startPoint y: 188, endPoint x: 200, endPoint y: 179, distance: 14.2
click at [210, 189] on h3 "Assets and Liabilities" at bounding box center [334, 193] width 400 height 9
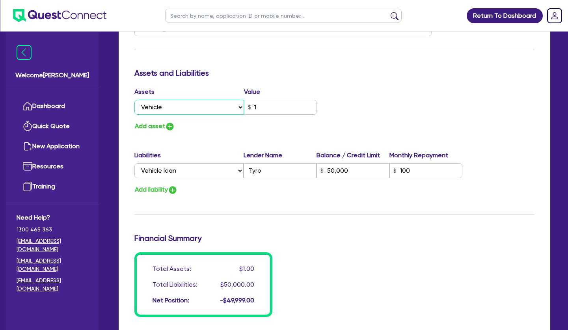
click at [134, 100] on select "Select Asset Cash Property Investment property Vehicle Truck Trailer Equipment …" at bounding box center [189, 107] width 110 height 15
click option "Vehicle" at bounding box center [0, 0] width 0 height 0
click at [260, 100] on input "1" at bounding box center [280, 107] width 73 height 15
drag, startPoint x: 263, startPoint y: 97, endPoint x: 248, endPoint y: 95, distance: 16.0
click at [249, 100] on input "1" at bounding box center [280, 107] width 73 height 15
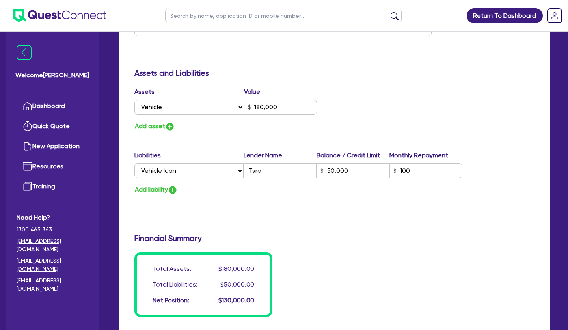
click at [369, 98] on div "Assets Value Select Asset Cash Property Investment property Vehicle Truck Trail…" at bounding box center [335, 109] width 412 height 45
click at [210, 121] on div "Add asset" at bounding box center [232, 126] width 206 height 11
click at [147, 121] on button "Add asset" at bounding box center [154, 126] width 41 height 11
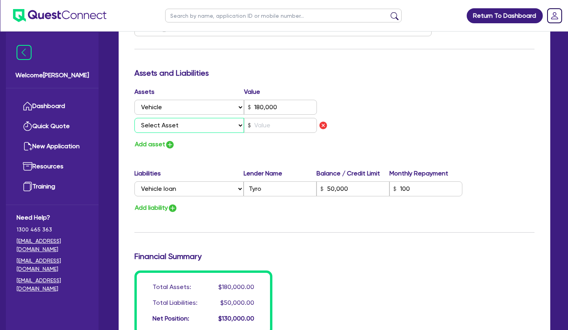
click at [134, 118] on select "Select Asset Cash Property Investment property Vehicle Truck Trailer Equipment …" at bounding box center [189, 125] width 110 height 15
click option "Cash" at bounding box center [0, 0] width 0 height 0
click at [284, 118] on input "text" at bounding box center [280, 125] width 73 height 15
drag, startPoint x: 437, startPoint y: 115, endPoint x: 292, endPoint y: 121, distance: 145.2
click at [437, 115] on div "Assets Value Select Asset Cash Property Investment property Vehicle Truck Trail…" at bounding box center [335, 118] width 412 height 63
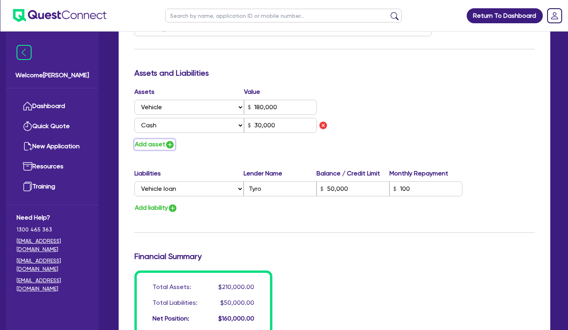
click at [158, 139] on button "Add asset" at bounding box center [154, 144] width 41 height 11
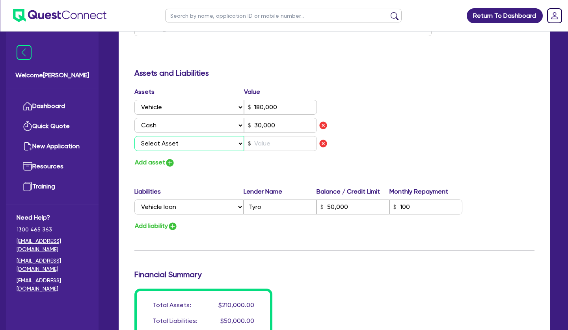
click at [134, 136] on select "Select Asset Cash Property Investment property Vehicle Truck Trailer Equipment …" at bounding box center [189, 143] width 110 height 15
click option "Household & personal asset" at bounding box center [0, 0] width 0 height 0
click at [154, 157] on button "Add asset" at bounding box center [154, 162] width 41 height 11
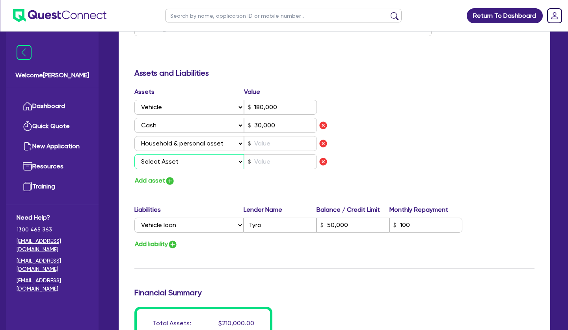
click at [134, 154] on select "Select Asset Cash Property Investment property Vehicle Truck Trailer Equipment …" at bounding box center [189, 161] width 110 height 15
click option "Other asset" at bounding box center [0, 0] width 0 height 0
click at [282, 154] on input "text" at bounding box center [280, 161] width 73 height 15
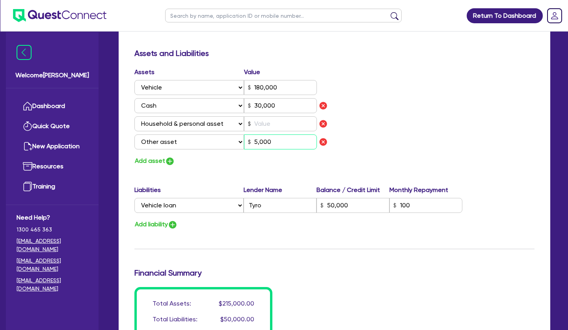
click at [276, 134] on input "5,000" at bounding box center [280, 141] width 73 height 15
click at [277, 117] on input "text" at bounding box center [280, 123] width 73 height 15
drag, startPoint x: 371, startPoint y: 107, endPoint x: 174, endPoint y: 162, distance: 205.0
click at [368, 107] on div "Assets Value Select Asset Cash Property Investment property Vehicle Truck Trail…" at bounding box center [335, 116] width 412 height 99
click at [257, 168] on div "Update residential status for Director #1 Boarding is only acceptable when the …" at bounding box center [334, 33] width 400 height 638
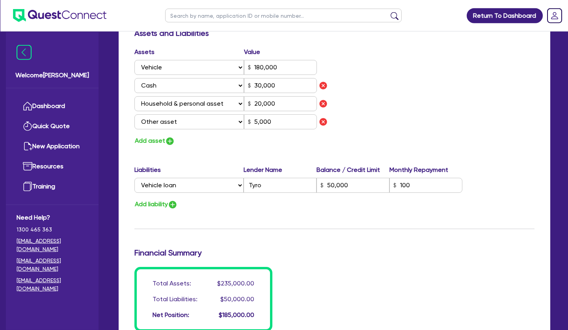
scroll to position [502, 0]
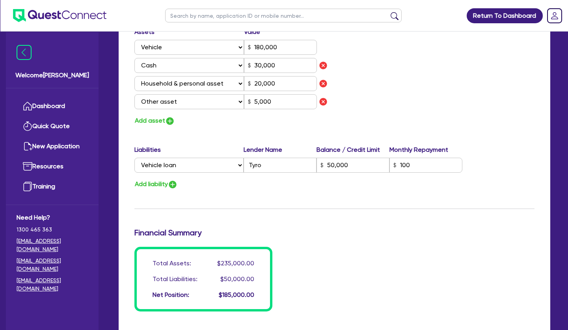
drag, startPoint x: 261, startPoint y: 174, endPoint x: 252, endPoint y: 174, distance: 9.1
click at [259, 179] on div "Add liability" at bounding box center [335, 184] width 412 height 11
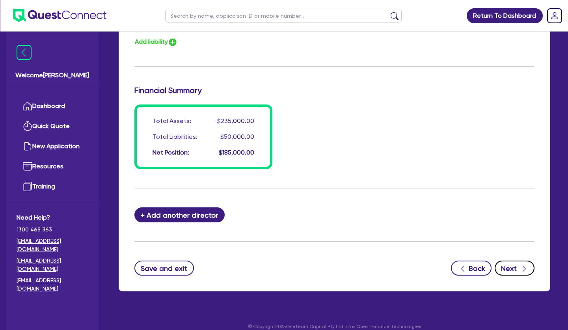
click at [513, 261] on button "Next" at bounding box center [515, 268] width 40 height 15
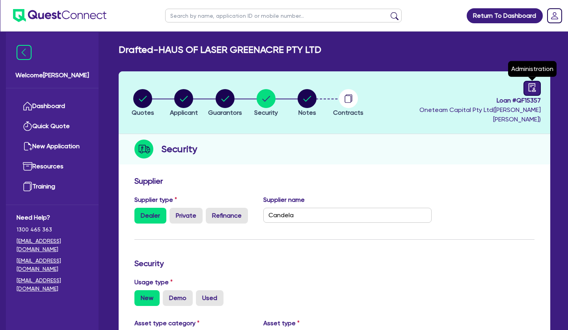
click at [527, 91] on link at bounding box center [532, 88] width 17 height 15
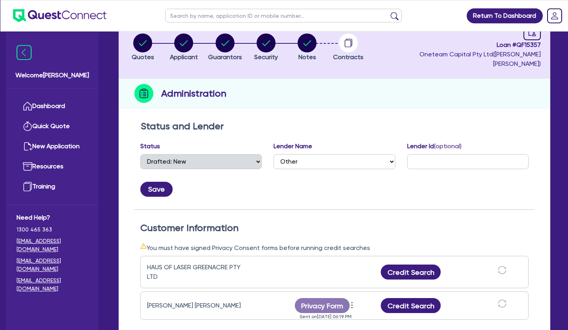
scroll to position [121, 0]
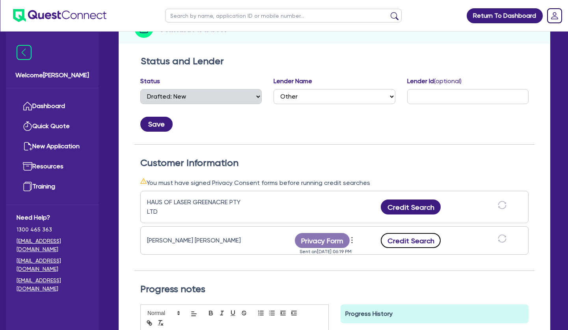
click at [412, 233] on button "Credit Search" at bounding box center [411, 240] width 60 height 15
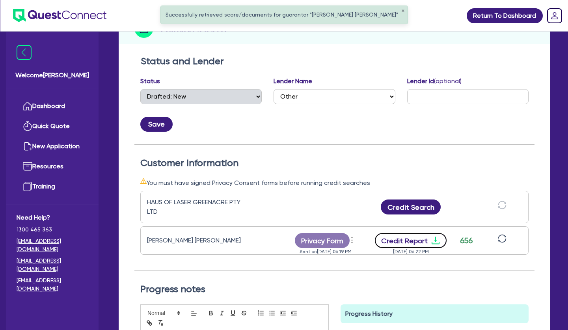
click at [433, 236] on icon "download" at bounding box center [435, 240] width 9 height 9
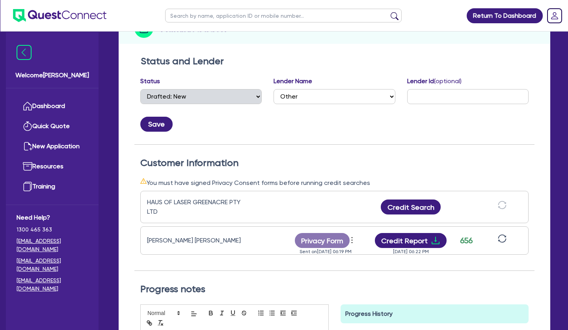
scroll to position [0, 0]
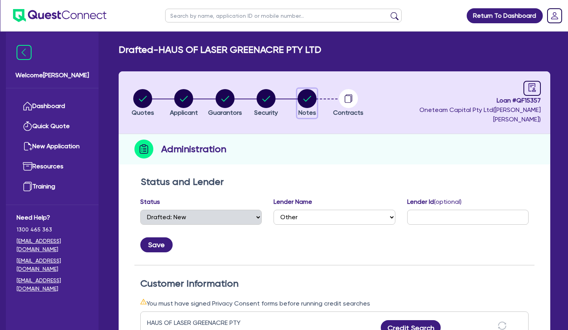
click at [315, 89] on circle "button" at bounding box center [307, 98] width 19 height 19
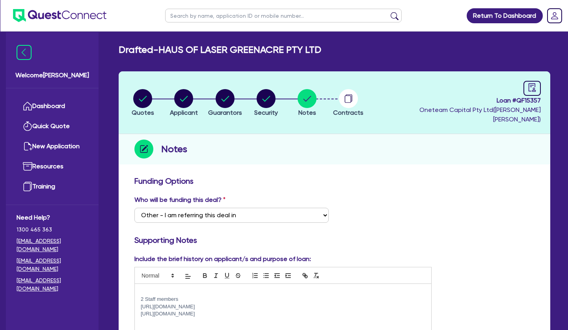
click at [264, 317] on p at bounding box center [283, 320] width 285 height 7
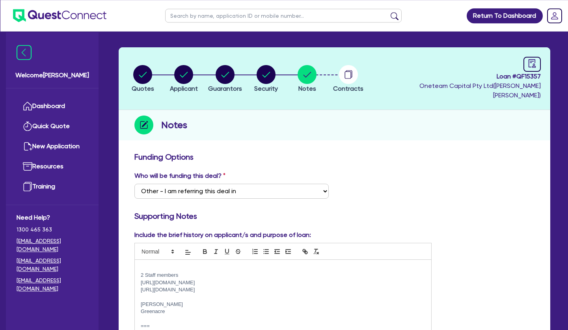
scroll to position [40, 0]
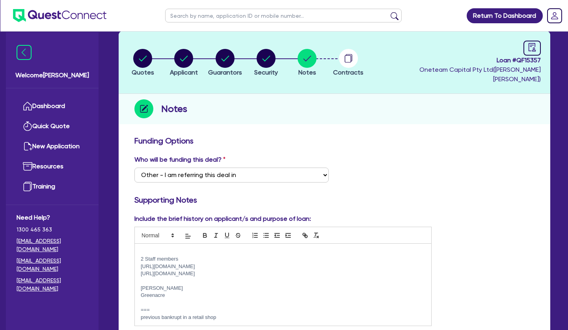
drag, startPoint x: 166, startPoint y: 287, endPoint x: 137, endPoint y: 286, distance: 29.2
click at [137, 286] on div "2 Staff members https://www.instagram.com/hausoflasersydney/?hl=en https://www.…" at bounding box center [283, 285] width 297 height 82
click at [159, 277] on p at bounding box center [283, 280] width 285 height 7
click at [238, 285] on p "Same ABN - 2 clinics." at bounding box center [283, 288] width 285 height 7
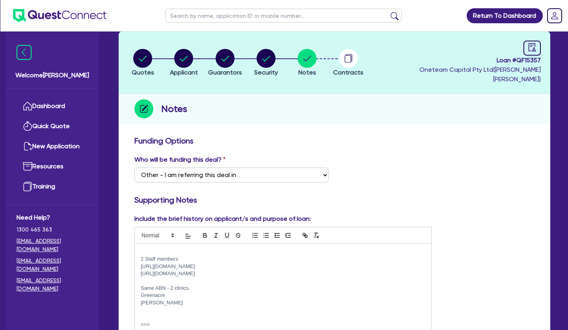
click at [237, 285] on p "Same ABN - 2 clinics." at bounding box center [283, 288] width 285 height 7
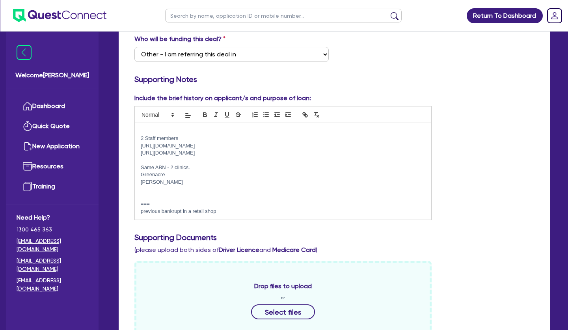
click at [258, 171] on p "Greenacre" at bounding box center [283, 174] width 285 height 7
click at [200, 200] on p "===" at bounding box center [283, 203] width 285 height 7
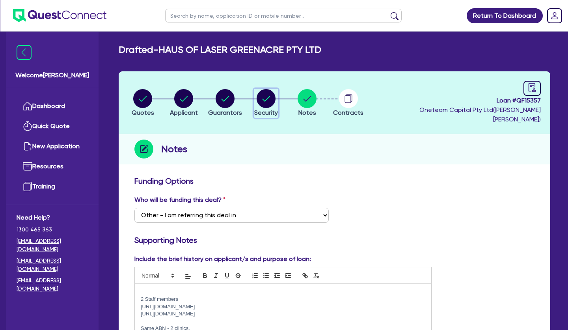
click at [269, 95] on circle "button" at bounding box center [266, 98] width 19 height 19
